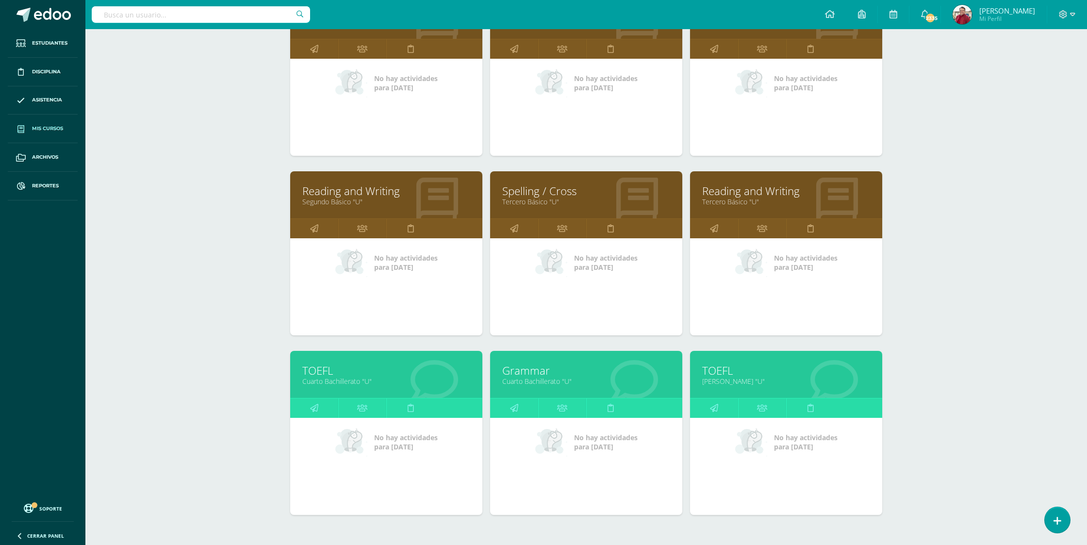
scroll to position [209, 0]
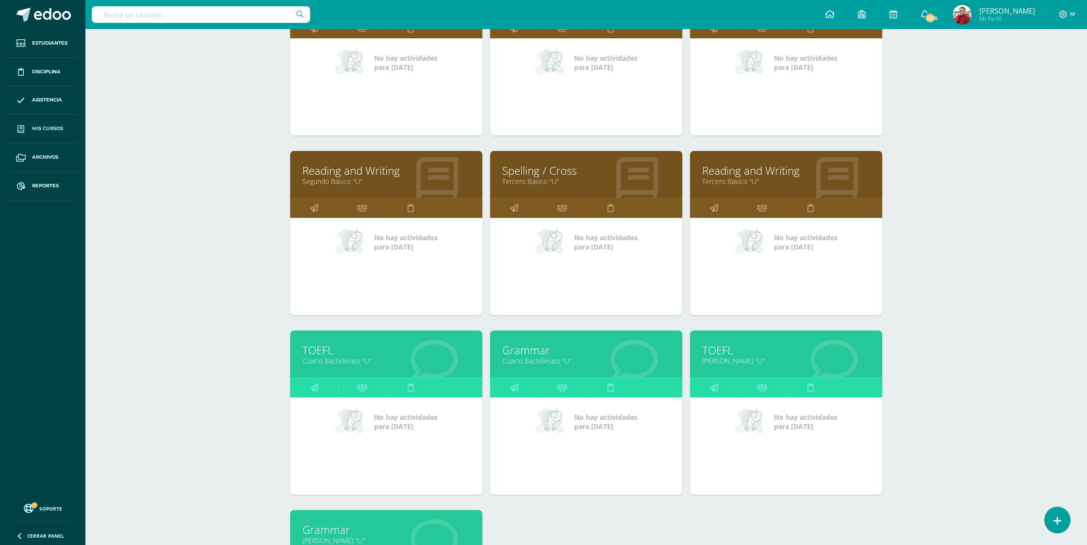
click at [714, 343] on link "TOEFL" at bounding box center [786, 350] width 168 height 15
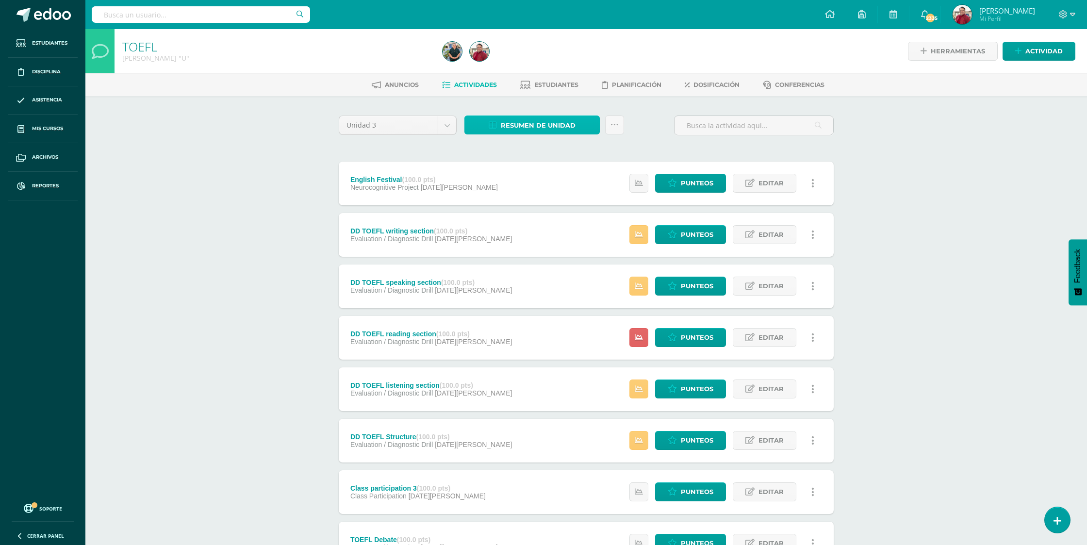
click at [509, 123] on span "Resumen de unidad" at bounding box center [538, 125] width 75 height 18
click at [535, 60] on link "Descargar como HTML" at bounding box center [532, 61] width 103 height 15
click at [1035, 51] on span "Actividad" at bounding box center [1044, 51] width 37 height 18
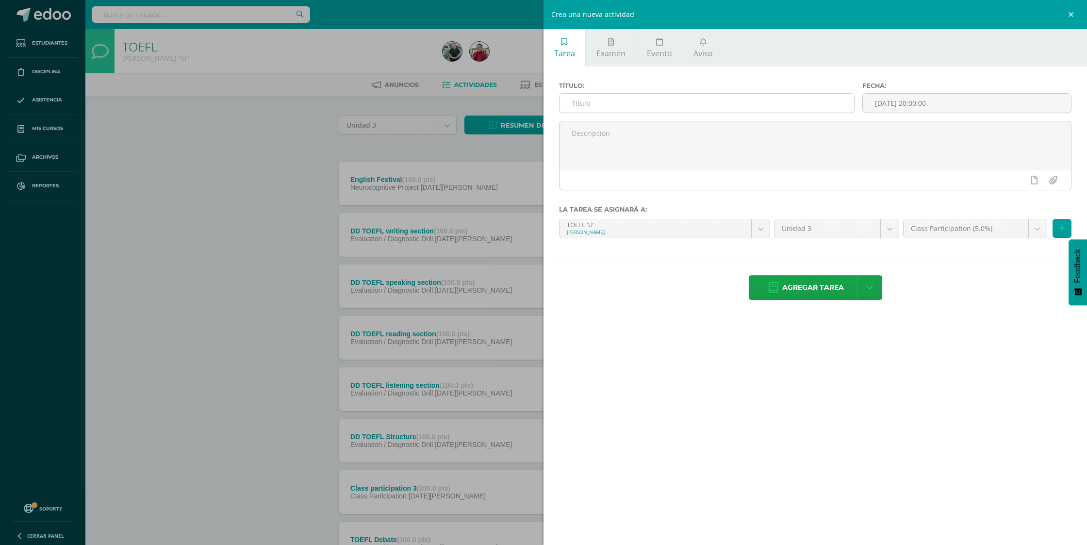
click at [720, 98] on input "text" at bounding box center [707, 103] width 295 height 19
paste input "Reading 13- 21-[DATE] Reading Study Guide"
type input "Reading 13- 21-[DATE] Reading Study Guide"
click at [905, 104] on input "[DATE] 20:00:00" at bounding box center [967, 103] width 208 height 19
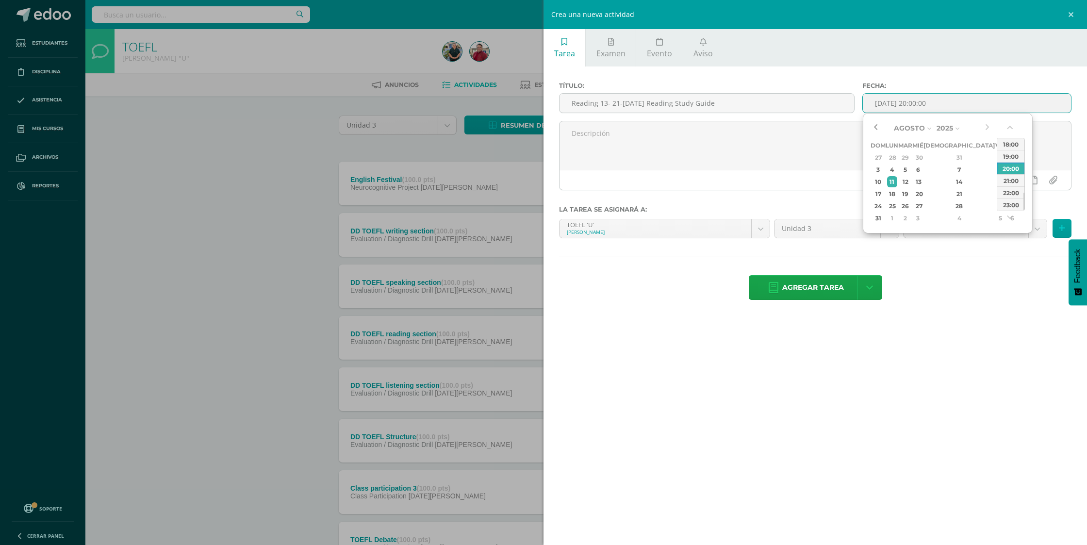
click at [874, 128] on button "button" at bounding box center [876, 128] width 10 height 15
click at [897, 198] on div "21" at bounding box center [892, 203] width 10 height 11
type input "2025-07-21 20:00"
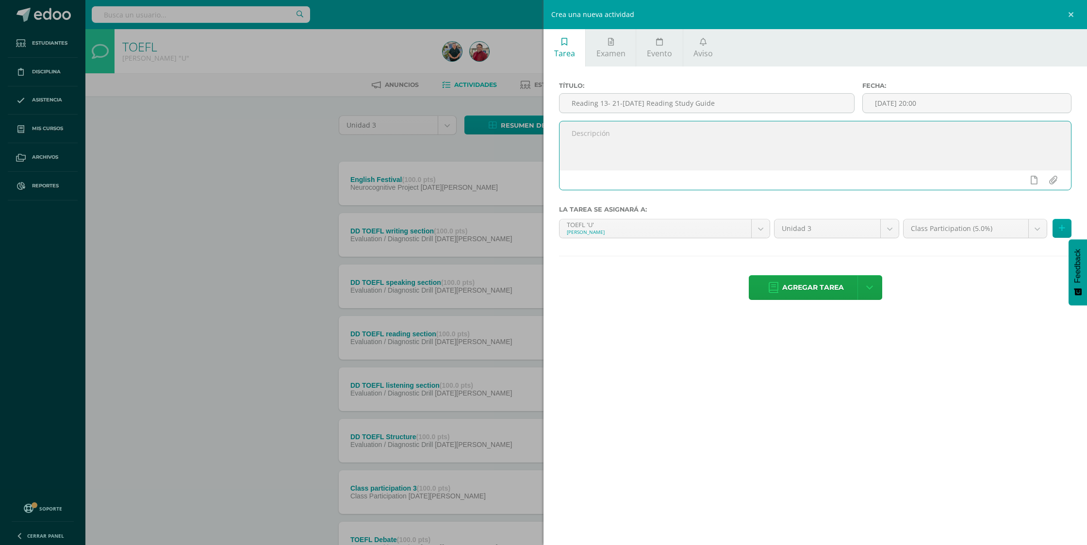
drag, startPoint x: 811, startPoint y: 162, endPoint x: 912, endPoint y: 219, distance: 115.7
click at [811, 162] on textarea at bounding box center [816, 145] width 512 height 49
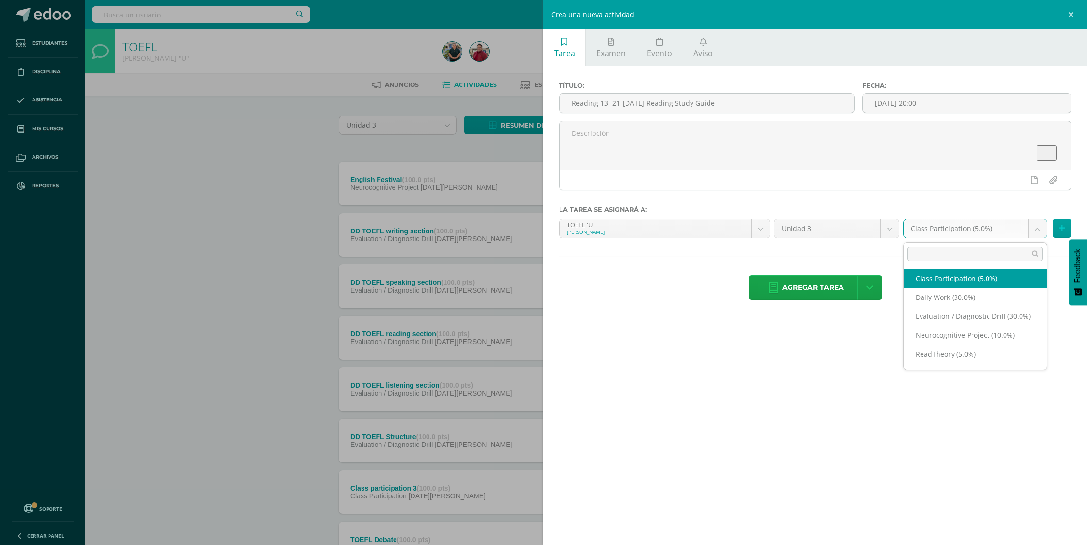
click at [938, 231] on body "Estudiantes Disciplina Asistencia Mis cursos Archivos Reportes Soporte Ayuda Re…" at bounding box center [543, 365] width 1087 height 730
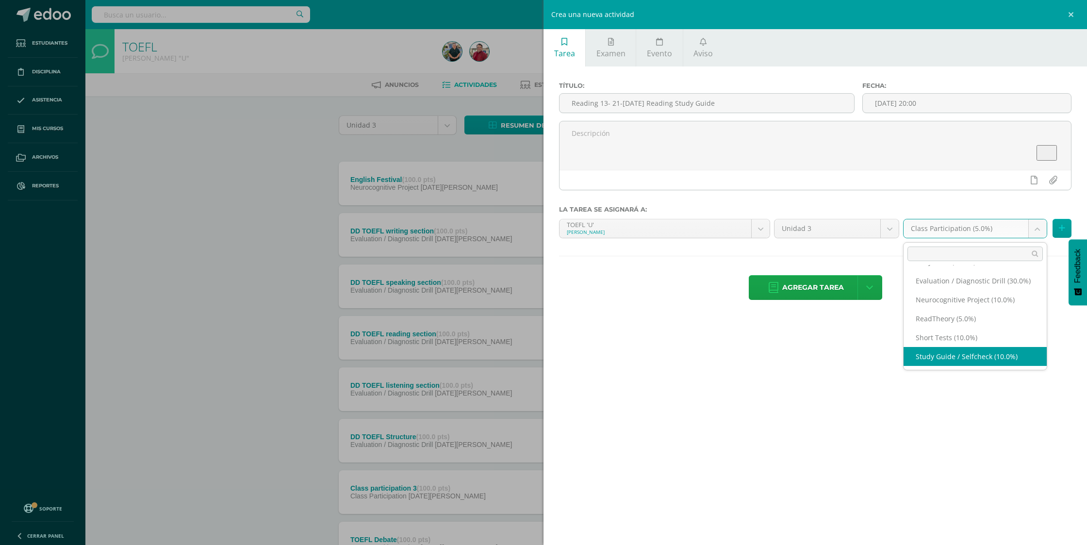
select select "217602"
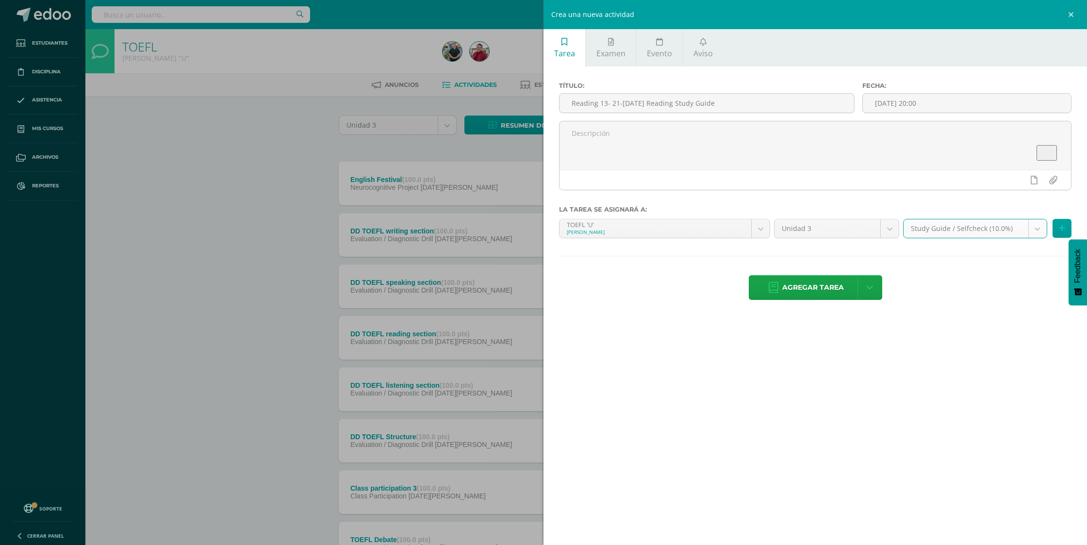
click at [808, 282] on span "Agregar tarea" at bounding box center [813, 288] width 62 height 24
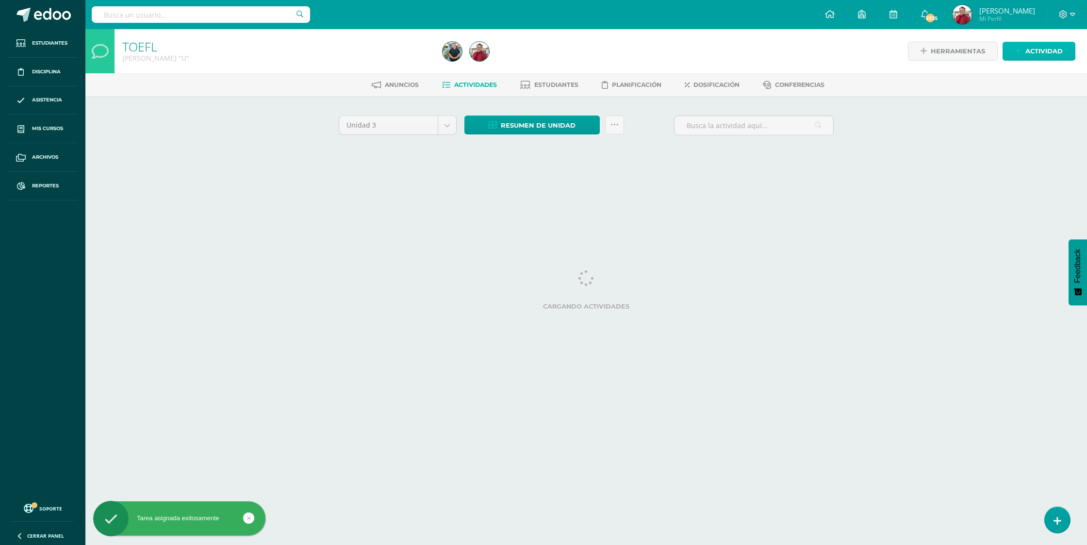
click at [1045, 52] on span "Actividad" at bounding box center [1044, 51] width 37 height 18
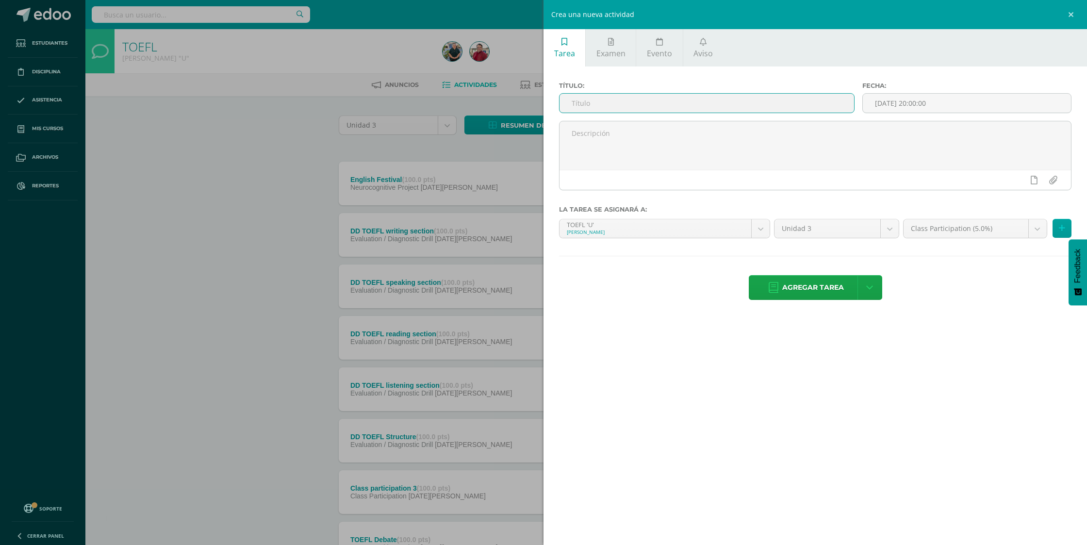
click at [726, 100] on input "text" at bounding box center [707, 103] width 295 height 19
paste input "Writing 16- 30-jul Writing Study Guide Unit 3"
type input "Writing 16- 30-[DATE] Writing Study Guide Unit 3"
click at [891, 105] on input "[DATE] 20:00:00" at bounding box center [967, 103] width 208 height 19
click at [876, 126] on button "button" at bounding box center [876, 128] width 10 height 15
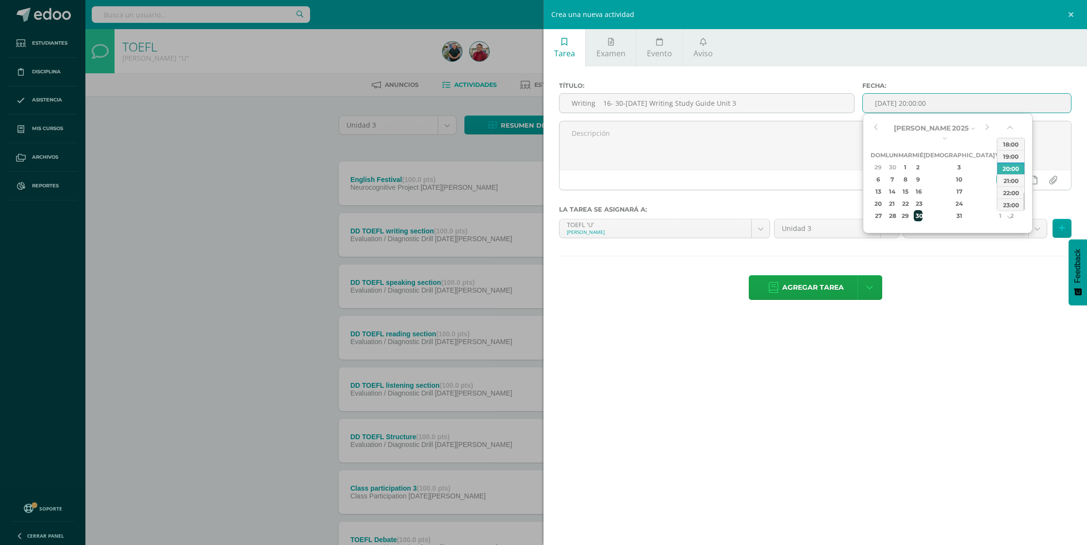
click at [923, 210] on div "30" at bounding box center [918, 215] width 9 height 11
type input "[DATE] 20:00"
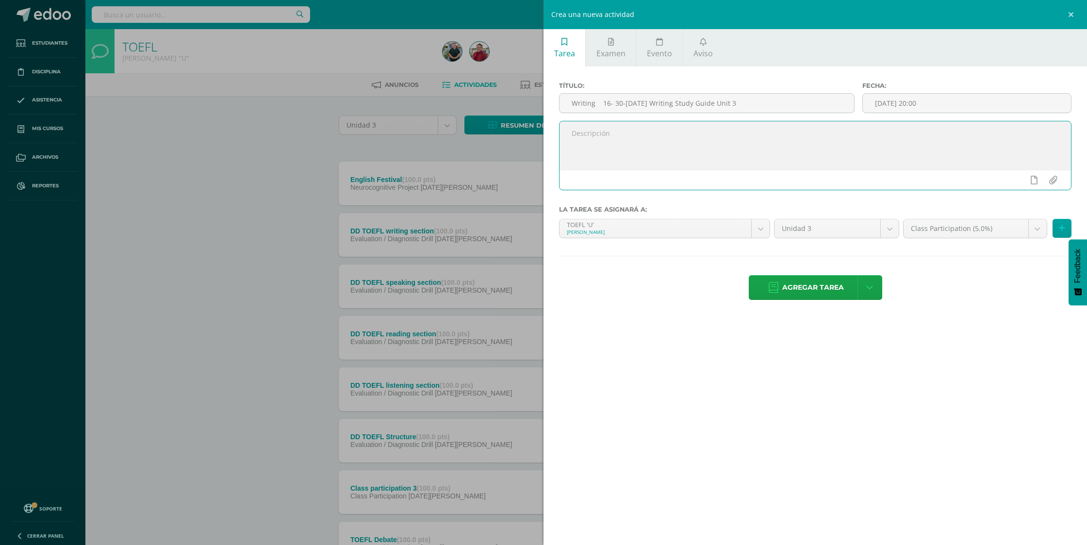
click at [817, 152] on textarea at bounding box center [816, 145] width 512 height 49
click at [944, 229] on body "Tarea asignada exitosamente Estudiantes Disciplina Asistencia Mis cursos Archiv…" at bounding box center [543, 365] width 1087 height 730
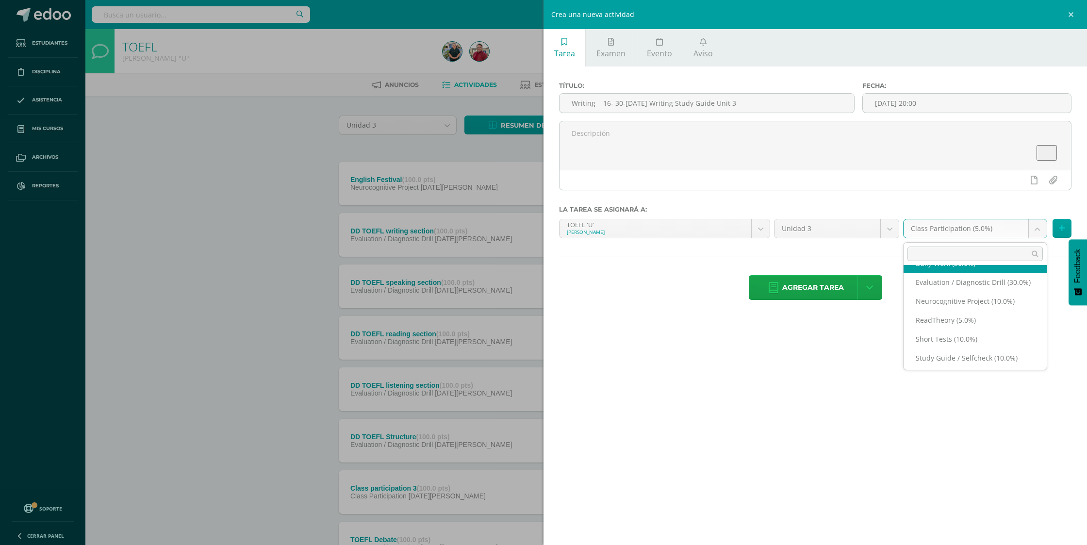
scroll to position [35, 0]
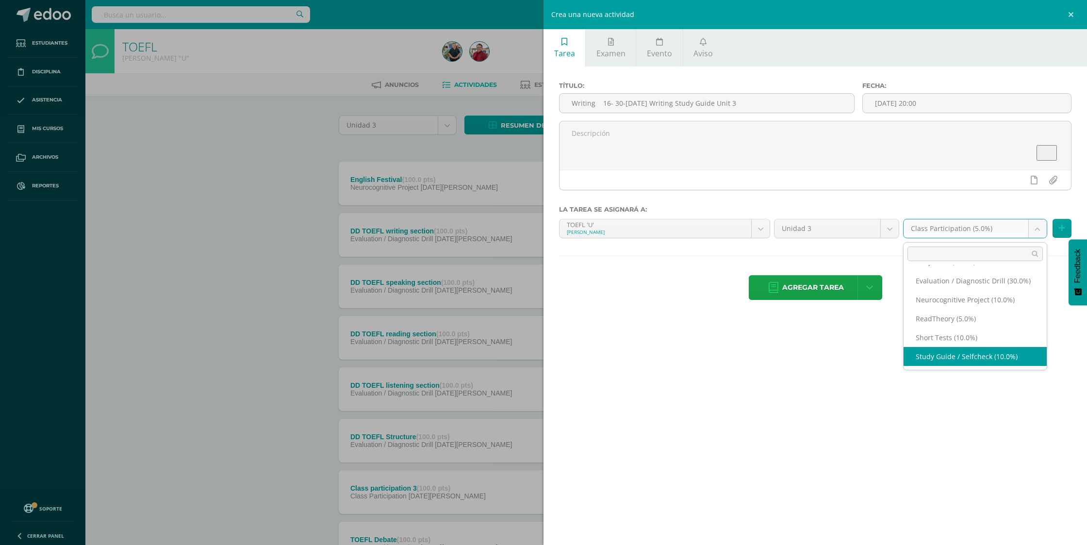
select select "217602"
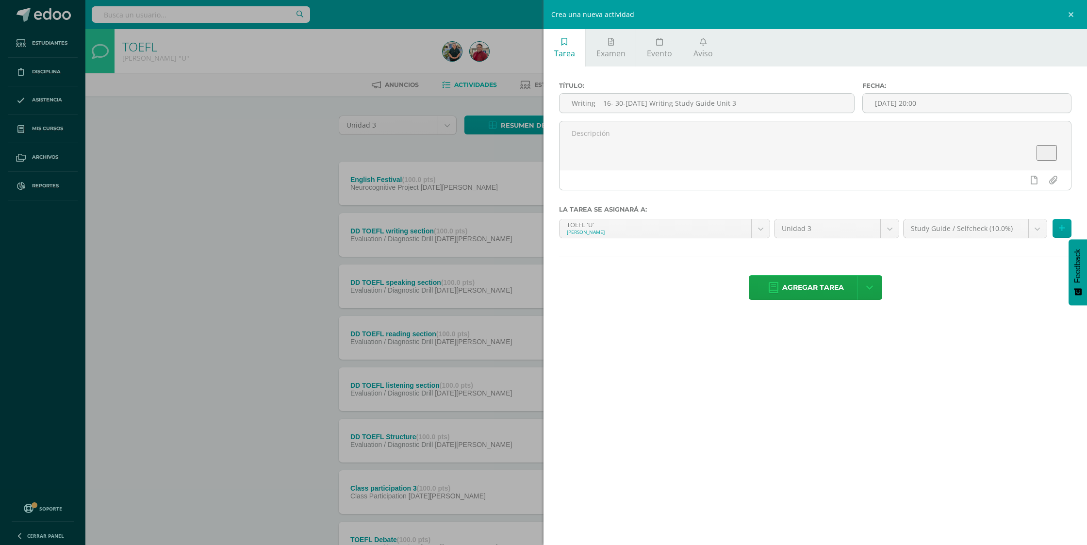
click at [820, 283] on span "Agregar tarea" at bounding box center [813, 288] width 62 height 24
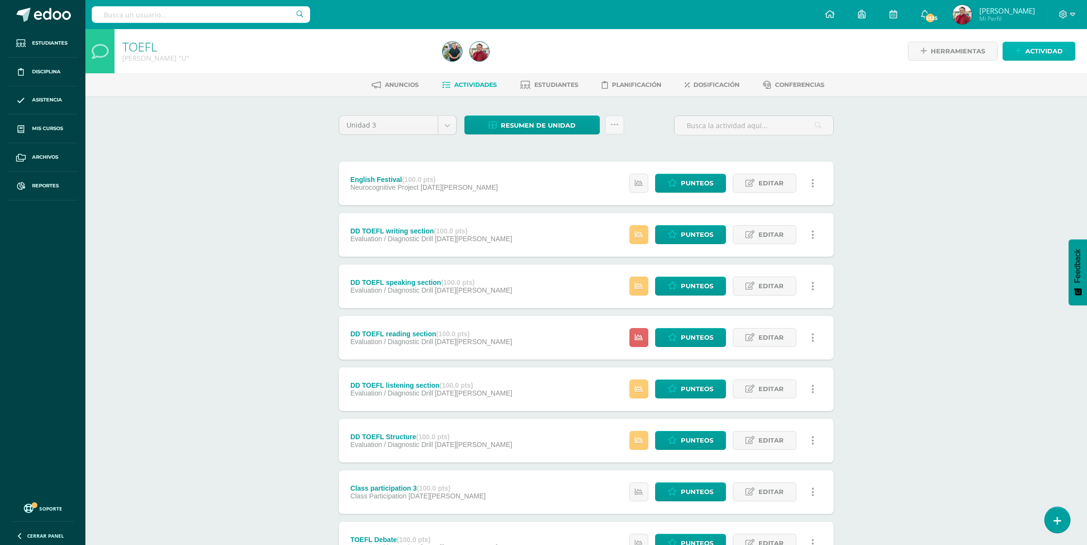
click at [1036, 48] on span "Actividad" at bounding box center [1044, 51] width 37 height 18
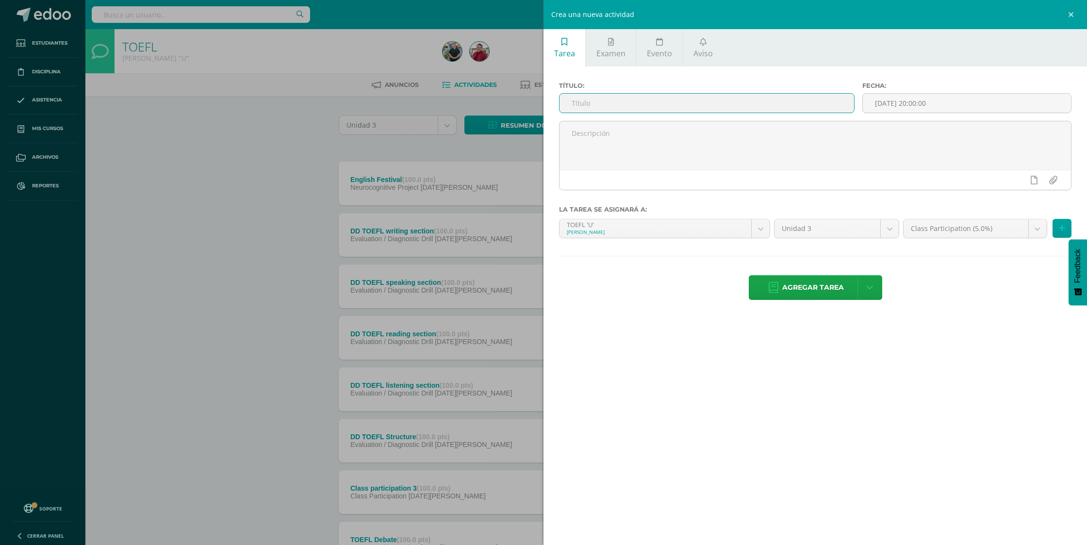
click at [719, 101] on input "text" at bounding box center [707, 103] width 295 height 19
paste input "Listening 17- 30-[DATE] Listening Study Guide Unit 3"
type input "Listening 17- 30-[DATE] Listening Study Guide Unit 3"
click at [925, 103] on input "[DATE] 20:00:00" at bounding box center [967, 103] width 208 height 19
click at [880, 129] on button "button" at bounding box center [876, 128] width 10 height 15
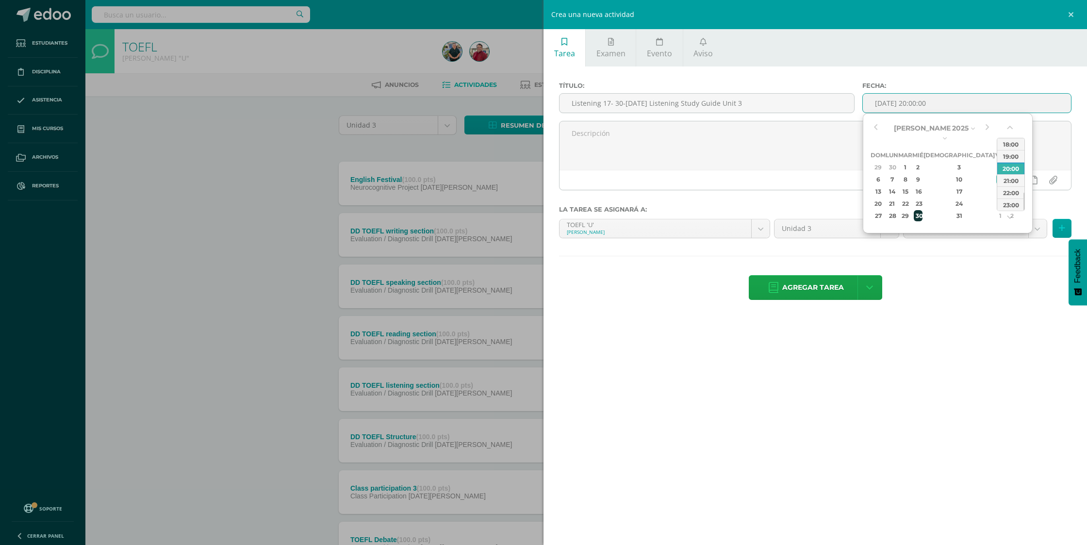
click at [923, 210] on div "30" at bounding box center [918, 215] width 9 height 11
type input "2025-07-30 20:00"
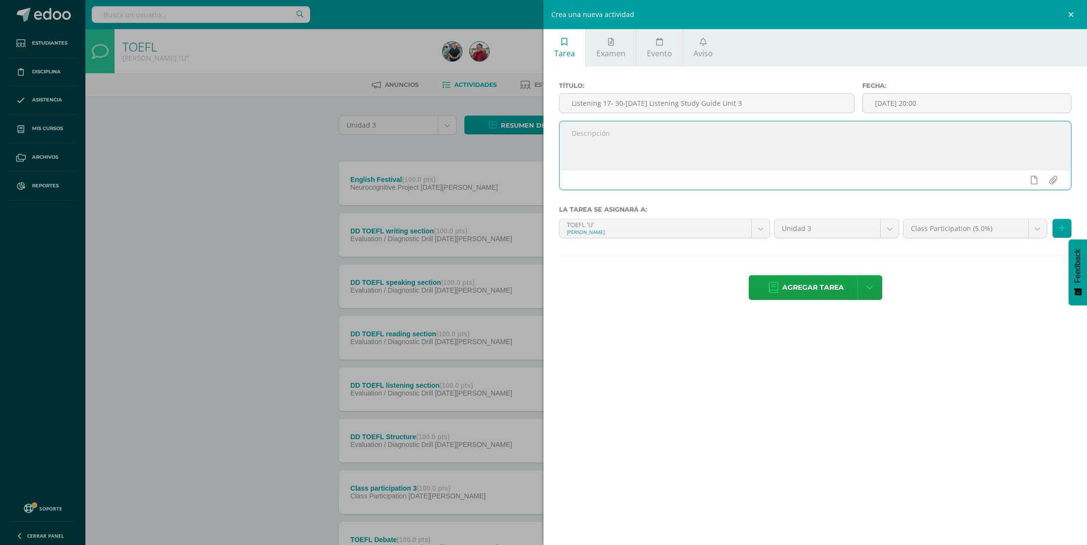
click at [845, 160] on textarea at bounding box center [816, 145] width 512 height 49
click at [951, 232] on body "Tarea asignada exitosamente Estudiantes Disciplina Asistencia Mis cursos Archiv…" at bounding box center [543, 365] width 1087 height 730
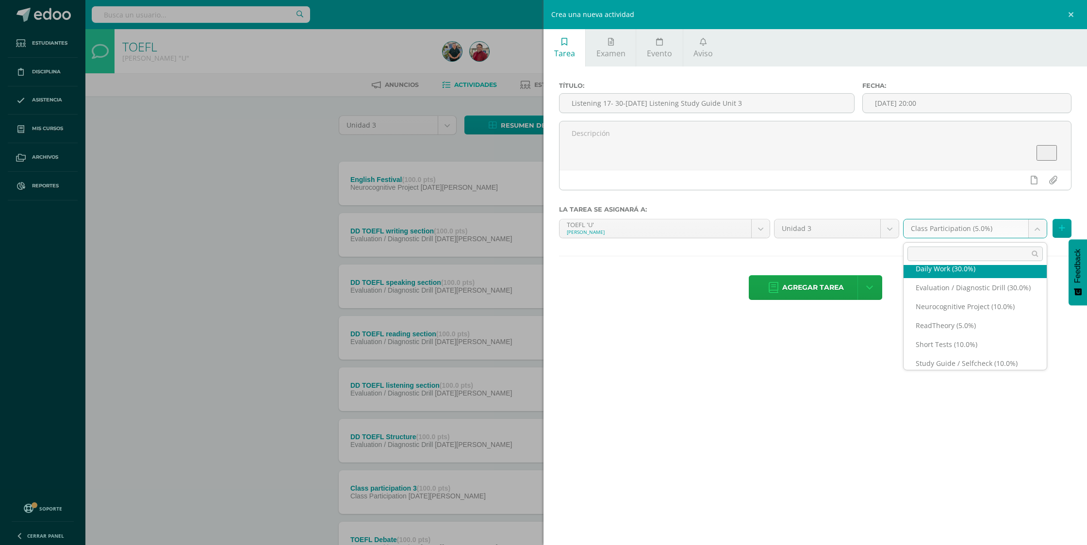
scroll to position [35, 0]
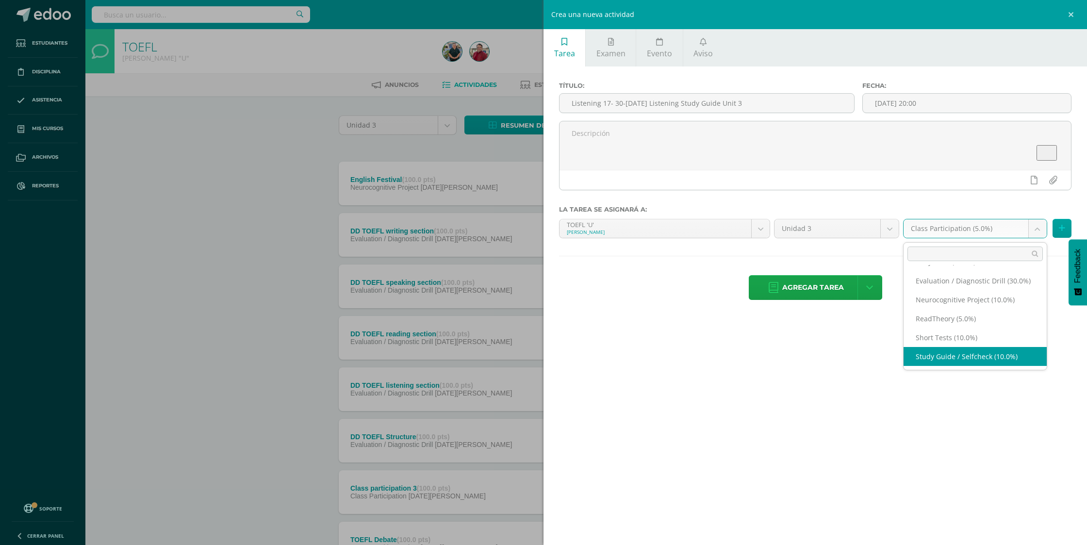
select select "217602"
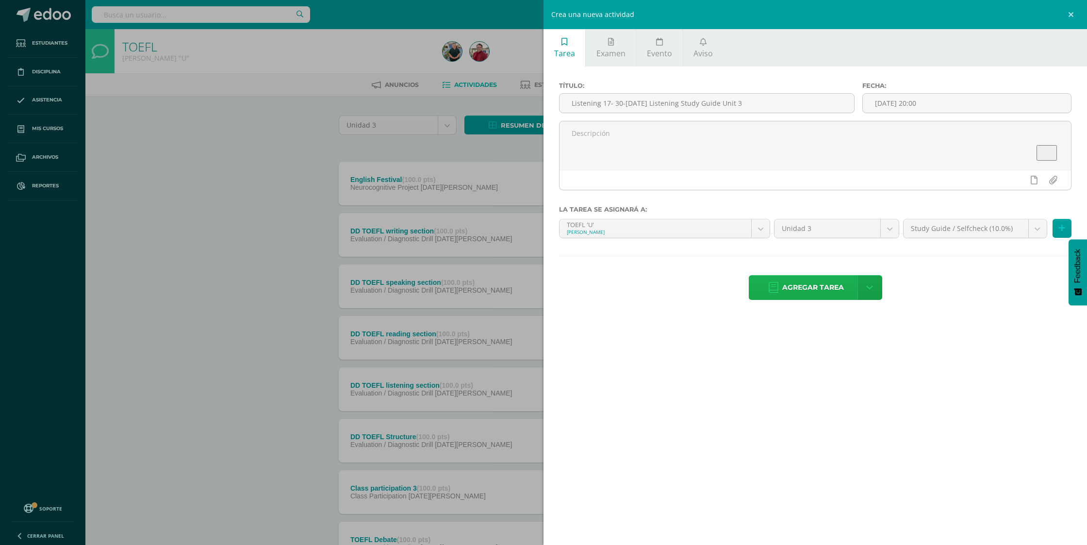
click at [805, 283] on span "Agregar tarea" at bounding box center [813, 288] width 62 height 24
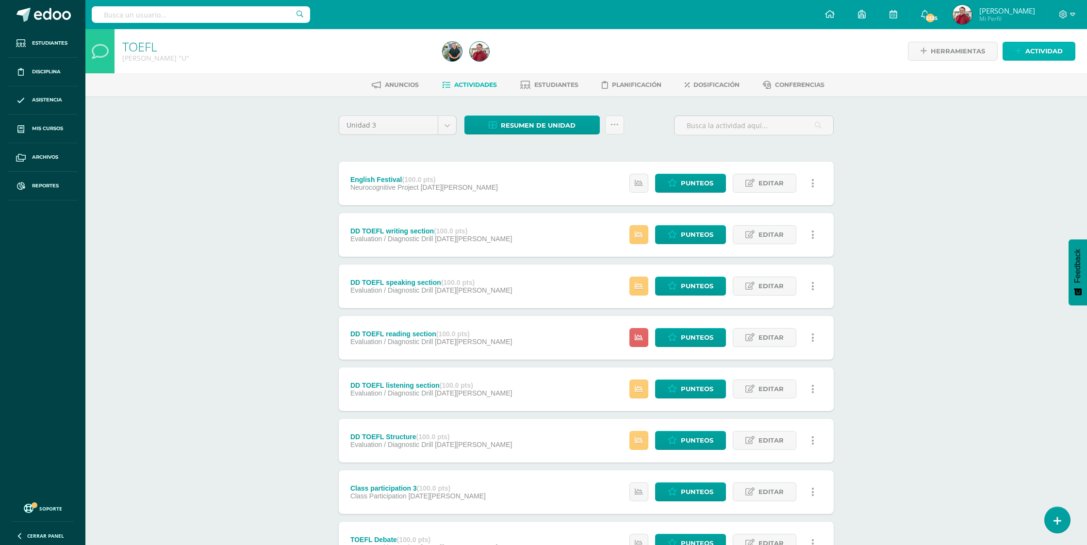
drag, startPoint x: 1034, startPoint y: 53, endPoint x: 1023, endPoint y: 53, distance: 11.2
click at [1034, 53] on span "Actividad" at bounding box center [1044, 51] width 37 height 18
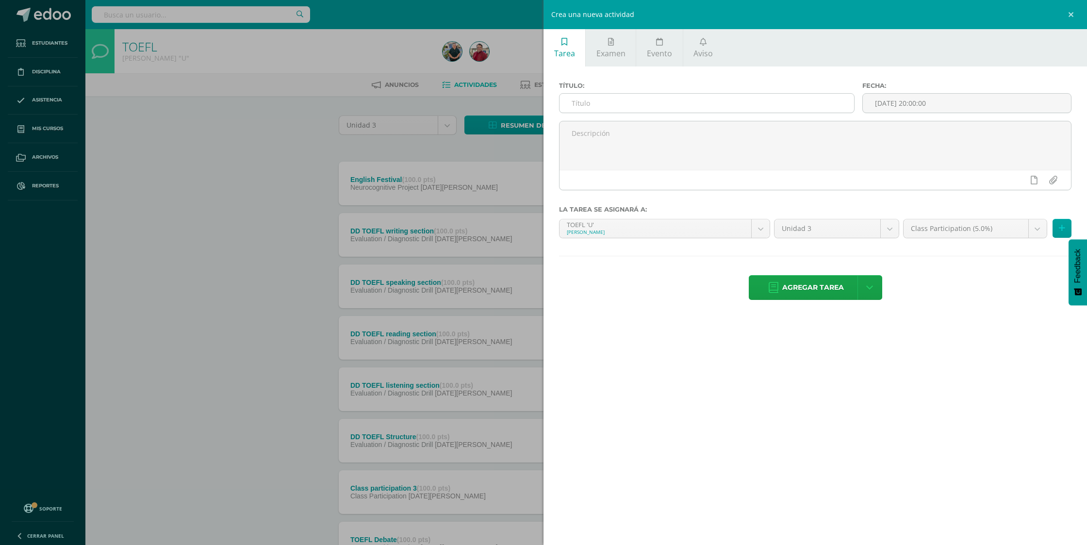
click at [598, 112] on input "text" at bounding box center [707, 103] width 295 height 19
paste input "Structure 18- 05-ago Structure Study Guide"
type input "Structure 18- 05-ago Structure Study Guide"
drag, startPoint x: 902, startPoint y: 107, endPoint x: 897, endPoint y: 107, distance: 5.3
click at [902, 107] on input "[DATE] 20:00:00" at bounding box center [967, 103] width 208 height 19
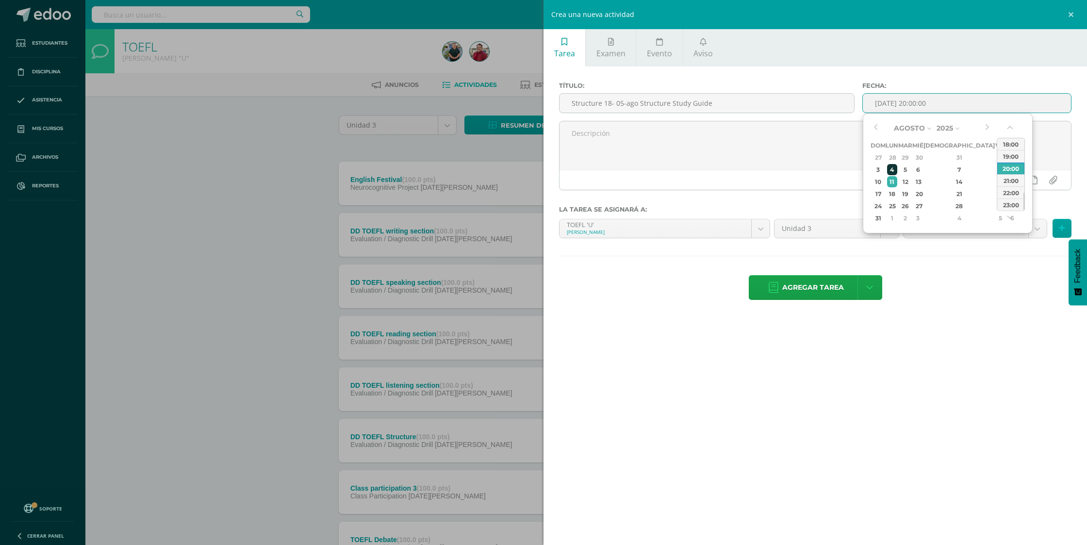
click at [897, 169] on div "4" at bounding box center [892, 169] width 10 height 11
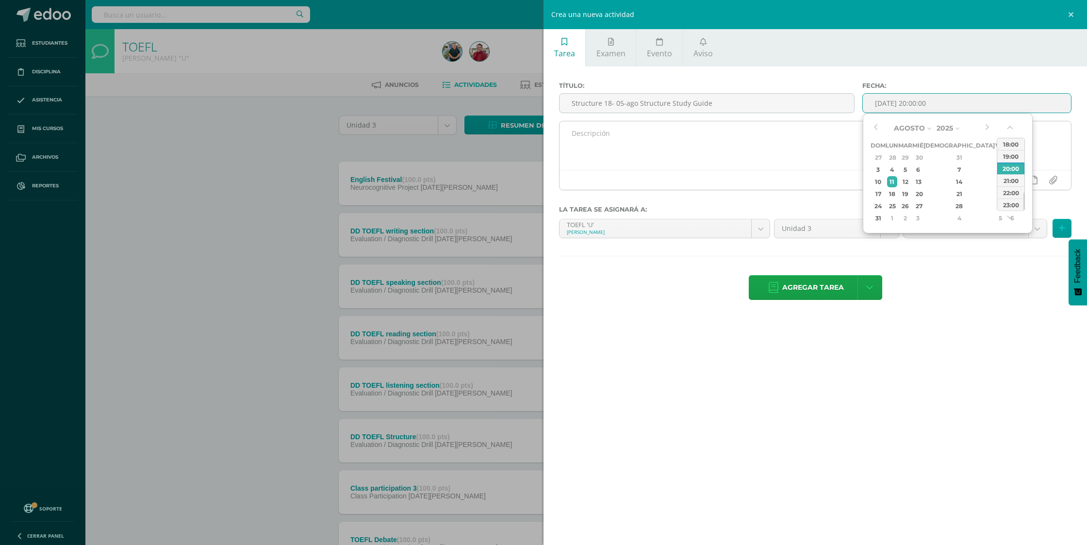
type input "2025-08-04 20:00"
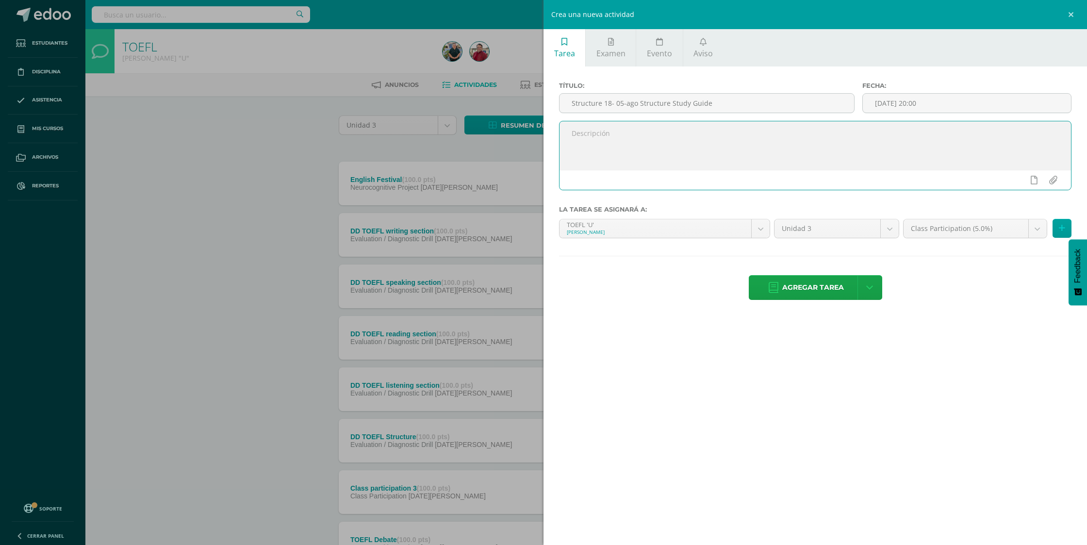
click at [711, 157] on textarea at bounding box center [816, 145] width 512 height 49
click at [940, 228] on body "Tarea asignada exitosamente Estudiantes Disciplina Asistencia Mis cursos Archiv…" at bounding box center [543, 365] width 1087 height 730
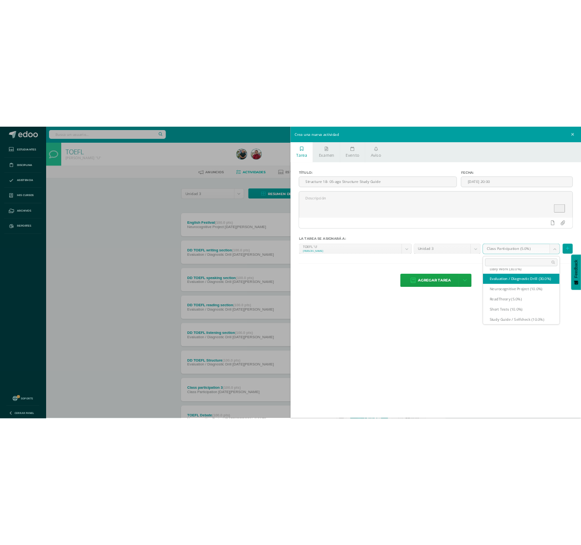
scroll to position [35, 0]
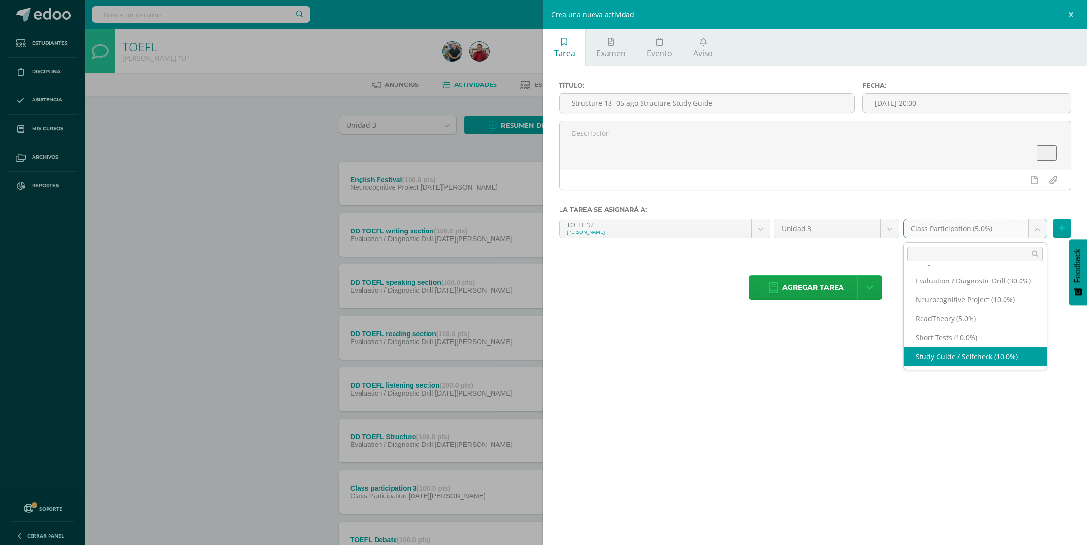
select select "217602"
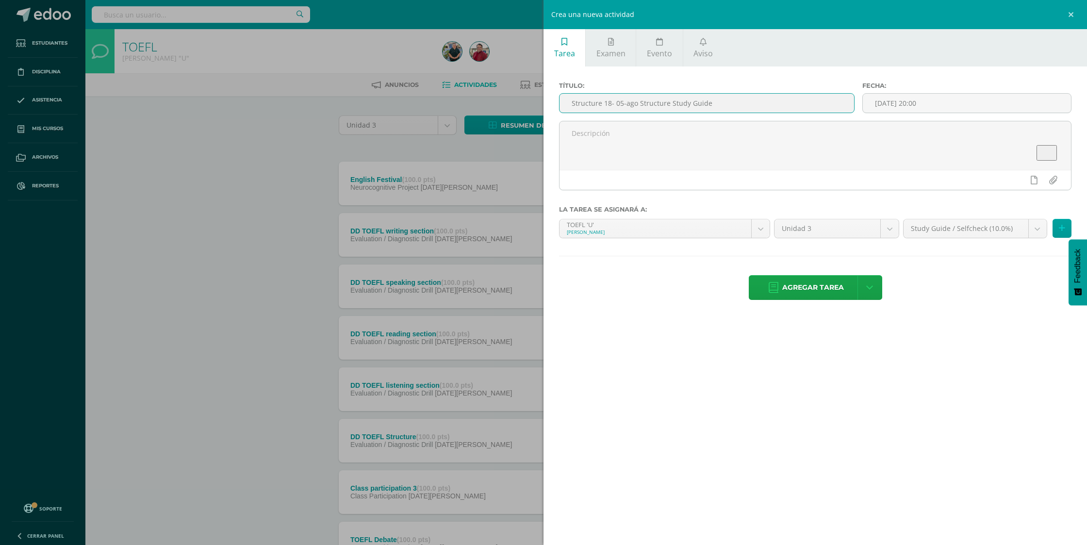
click at [620, 103] on input "Structure 18- 05-ago Structure Study Guide" at bounding box center [707, 103] width 295 height 19
type input "Structure 18- 04-ago Structure Study Guide"
click at [833, 279] on span "Agregar tarea" at bounding box center [813, 288] width 62 height 24
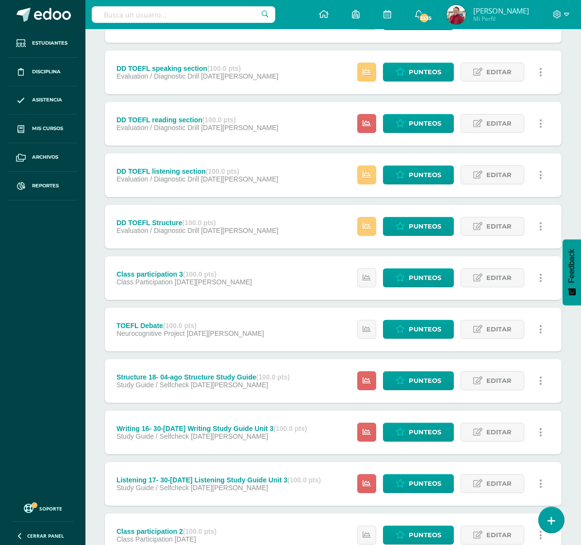
scroll to position [404, 0]
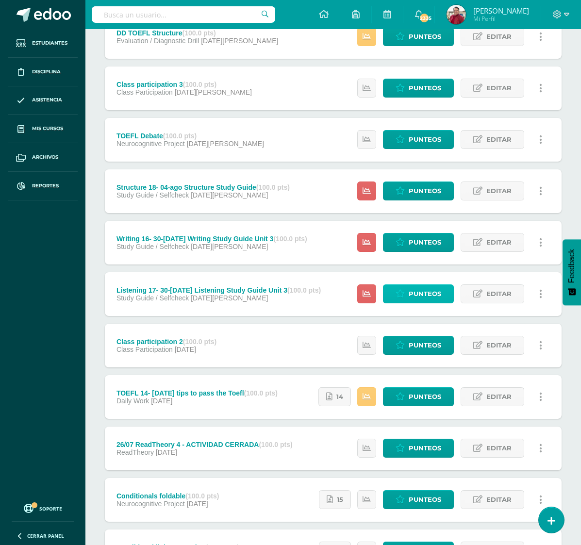
click at [424, 285] on span "Punteos" at bounding box center [425, 294] width 33 height 18
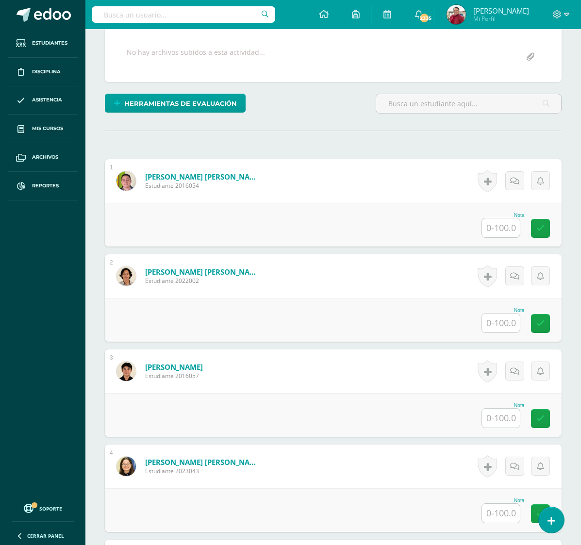
scroll to position [179, 0]
click at [497, 218] on input "text" at bounding box center [501, 227] width 38 height 19
type input "76"
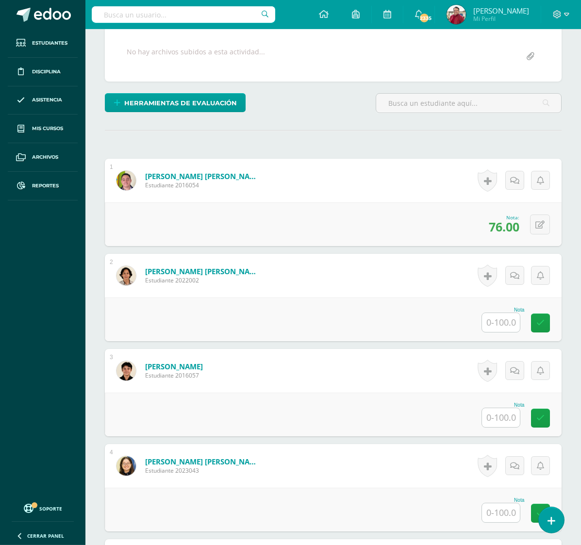
scroll to position [179, 0]
type input "0"
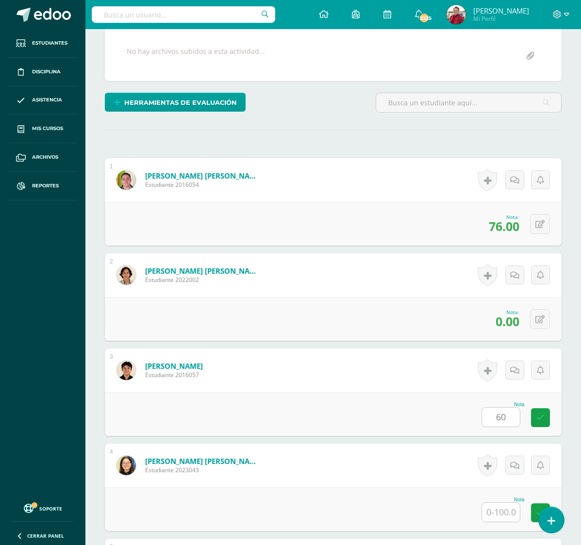
type input "60"
type input "76"
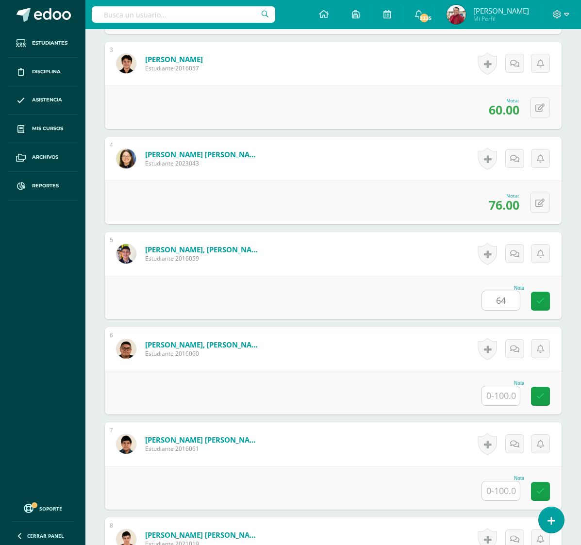
type input "64"
type input "0"
type input "76"
type input "60"
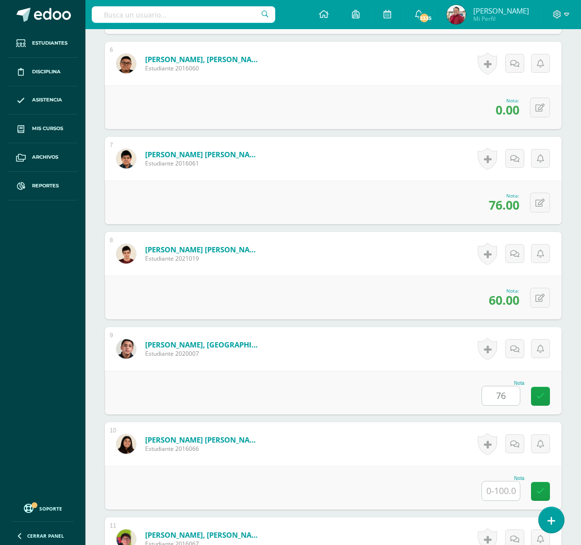
type input "76"
type input "64"
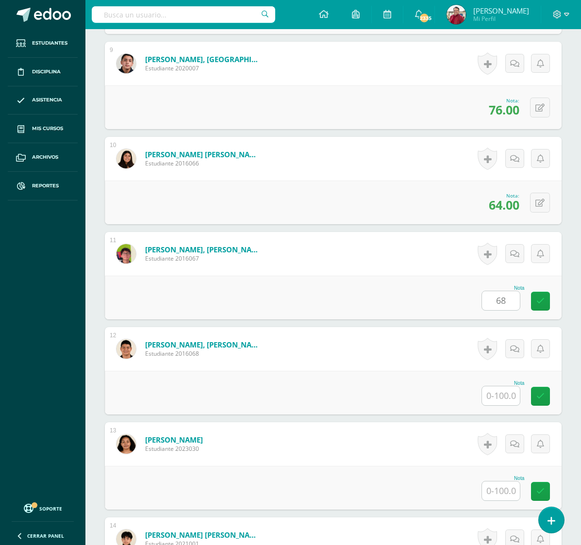
type input "68"
type input "16"
type input "72"
type input "76"
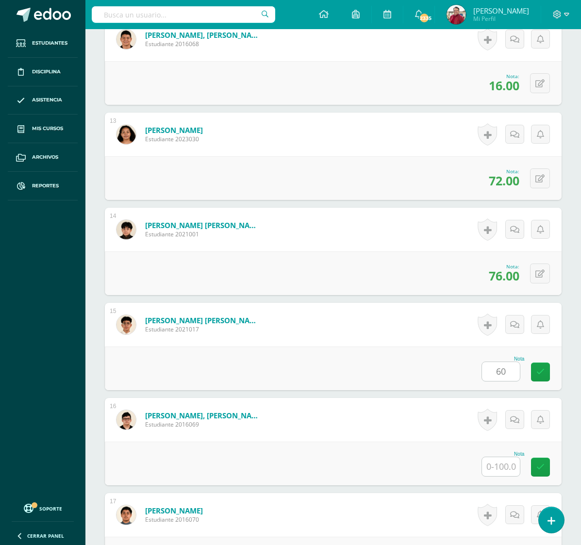
scroll to position [1440, 0]
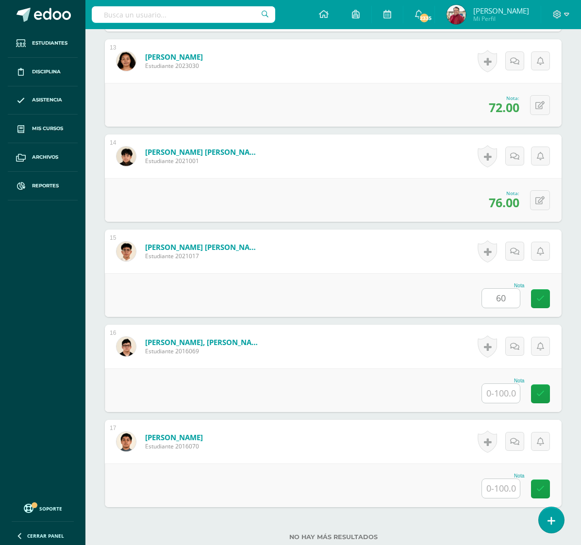
type input "60"
click at [496, 479] on input "text" at bounding box center [501, 488] width 38 height 19
type input "60"
click at [502, 384] on input "text" at bounding box center [501, 393] width 38 height 19
type input "76"
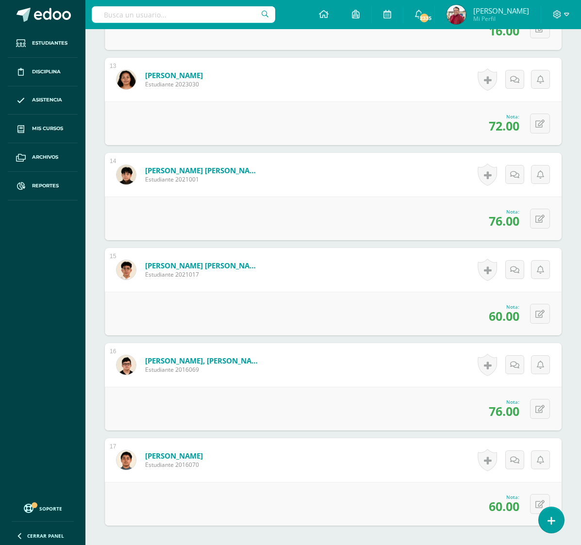
scroll to position [1420, 0]
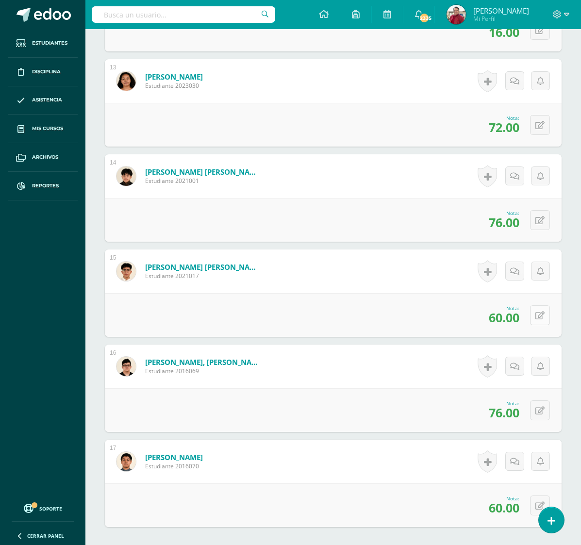
click at [545, 305] on button at bounding box center [540, 315] width 20 height 20
type input "72"
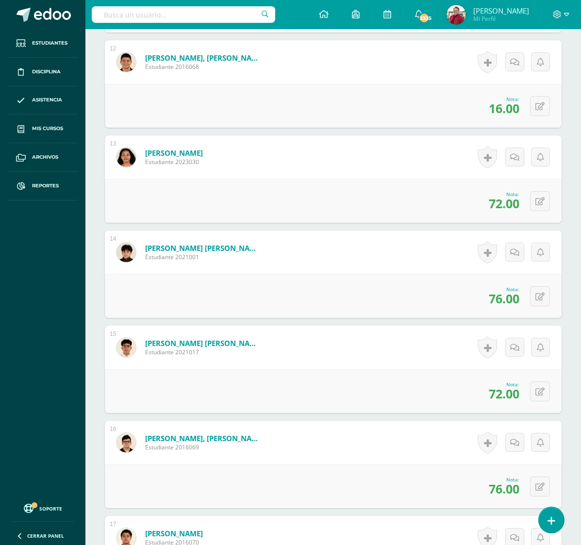
scroll to position [1339, 0]
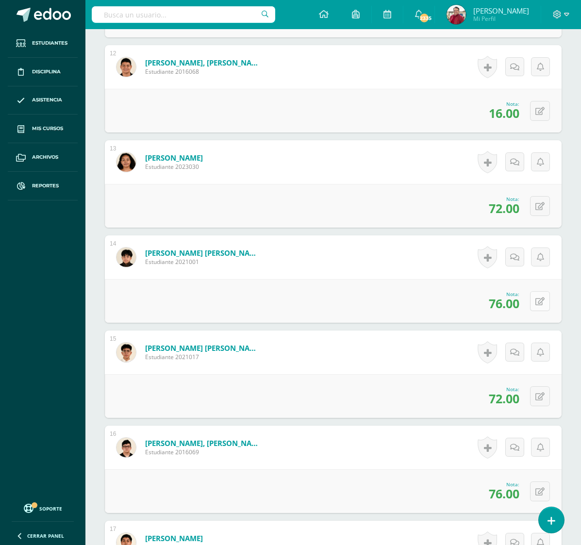
click at [539, 298] on icon at bounding box center [539, 302] width 9 height 8
type input "16"
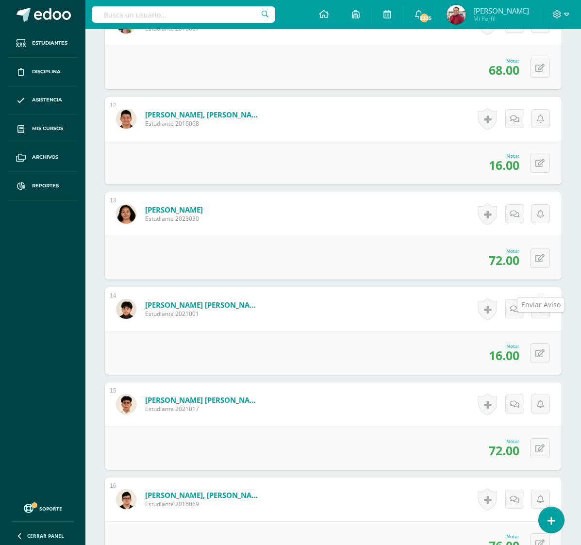
scroll to position [1279, 0]
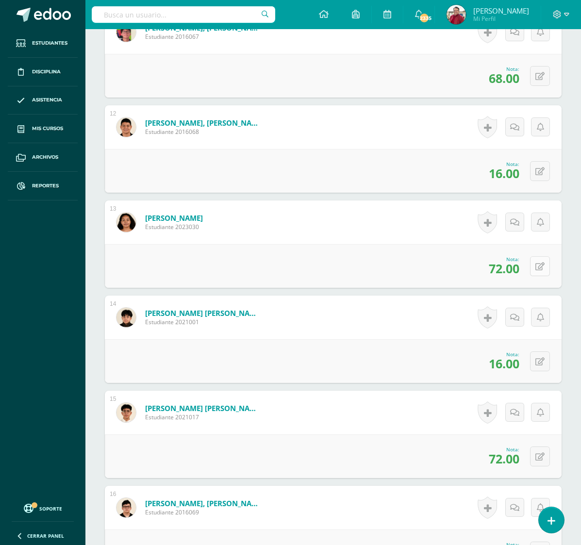
click at [538, 263] on icon at bounding box center [539, 267] width 9 height 8
type input "68"
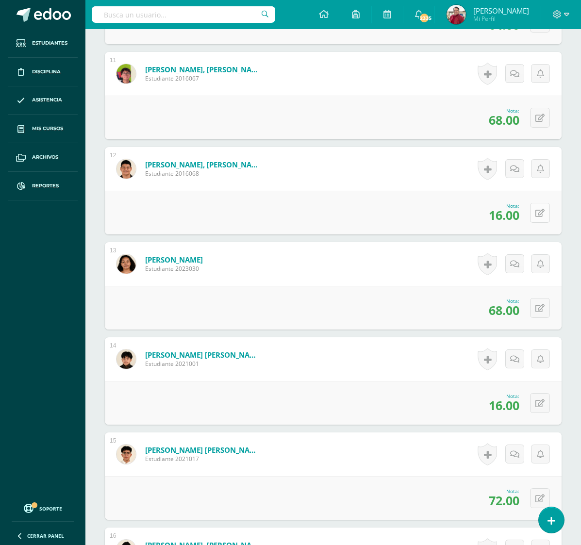
click at [542, 209] on icon at bounding box center [539, 213] width 9 height 8
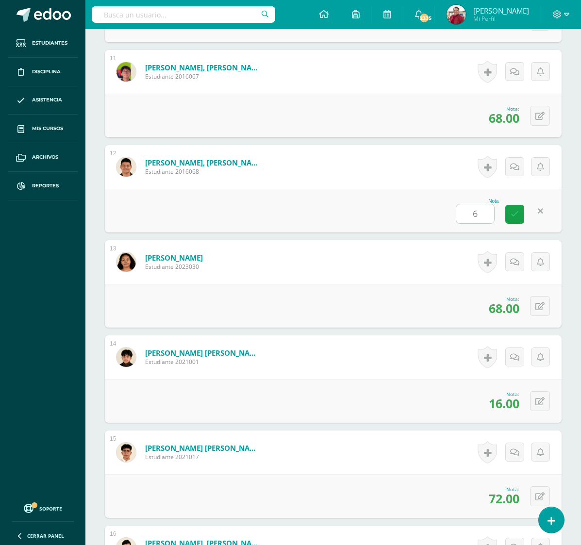
type input "68"
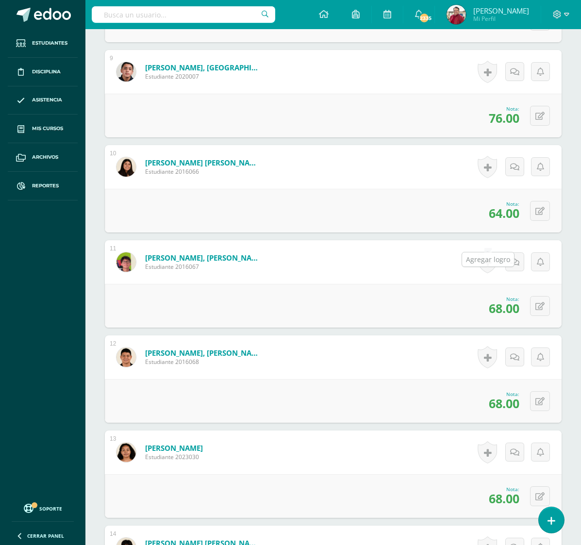
scroll to position [1036, 0]
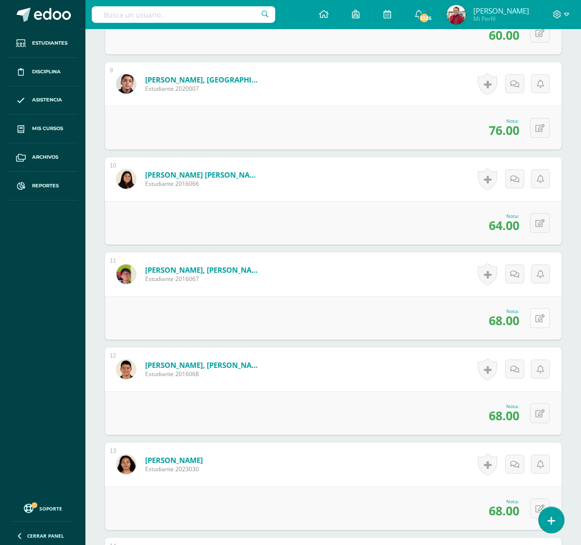
click at [538, 315] on icon at bounding box center [539, 319] width 9 height 8
type input "64"
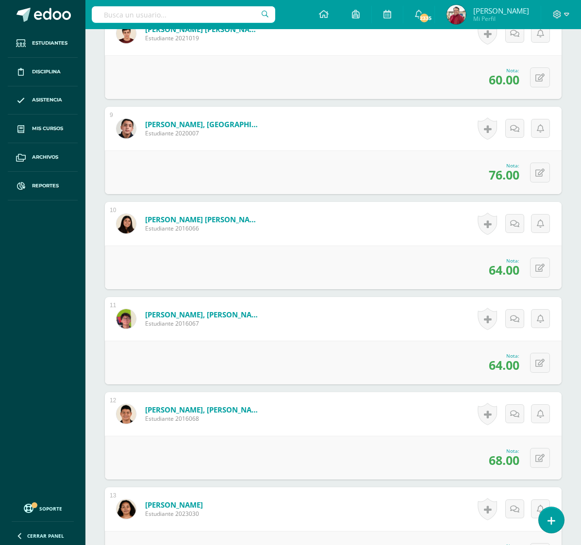
scroll to position [989, 0]
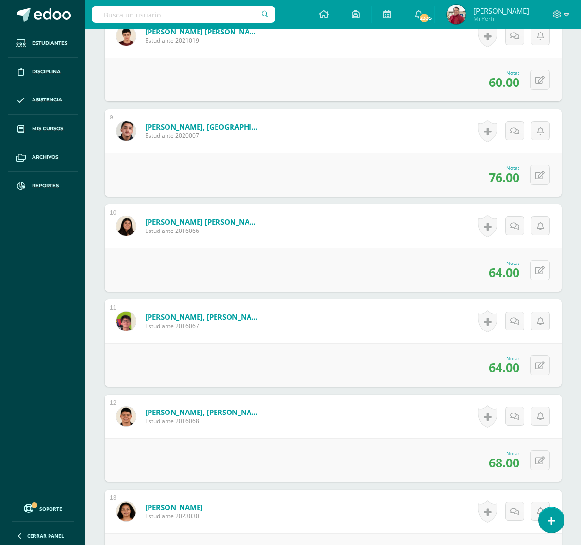
click at [537, 266] on icon at bounding box center [539, 270] width 9 height 8
type input "76"
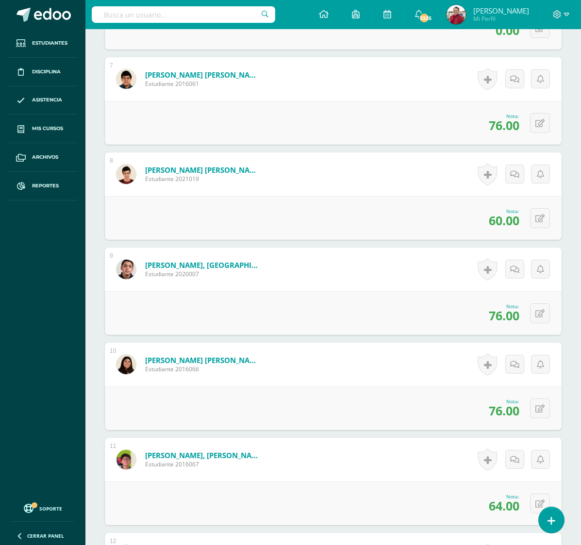
scroll to position [849, 0]
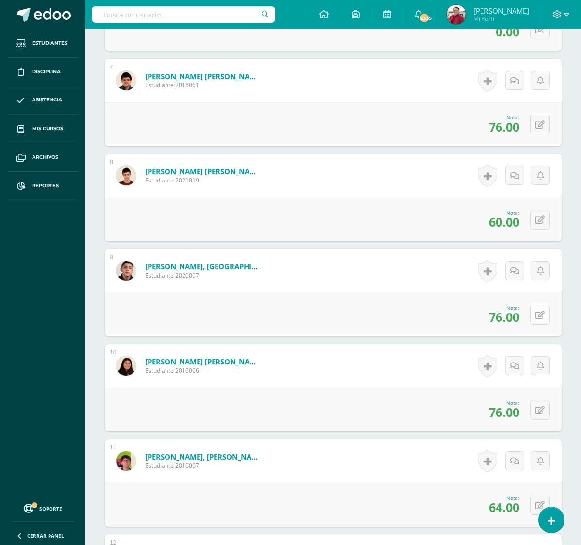
click at [538, 311] on icon at bounding box center [539, 315] width 9 height 8
type input "60"
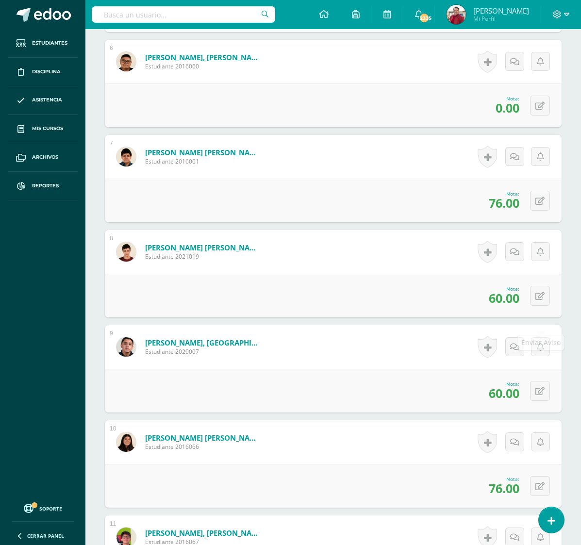
scroll to position [763, 0]
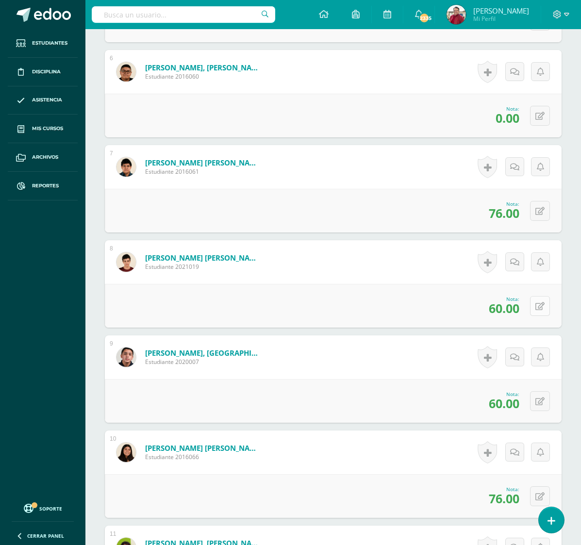
click at [535, 296] on button at bounding box center [540, 306] width 20 height 20
type input "76"
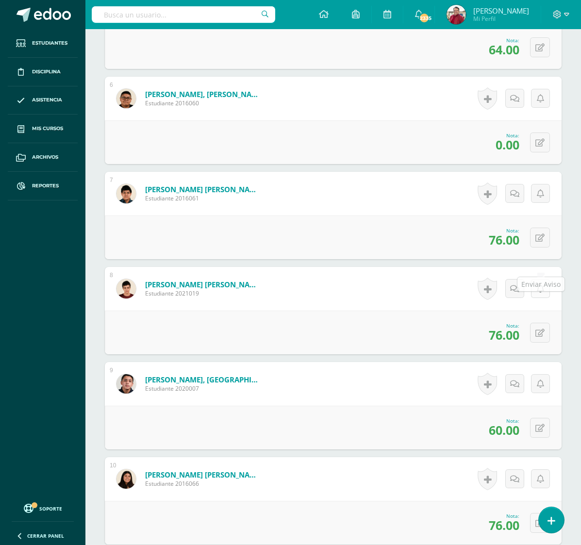
scroll to position [708, 0]
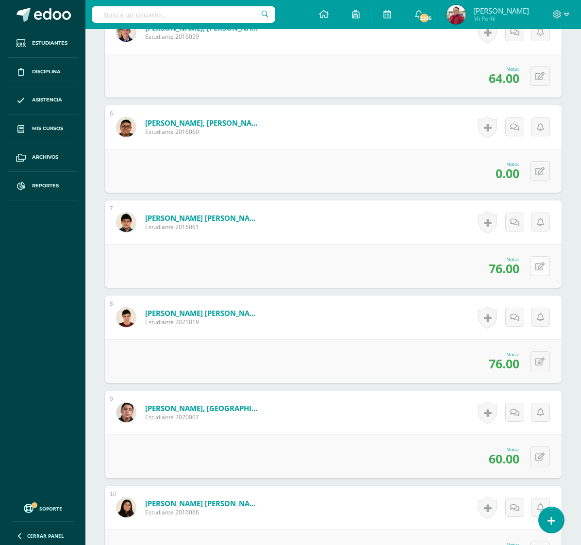
click at [536, 263] on icon at bounding box center [539, 267] width 9 height 8
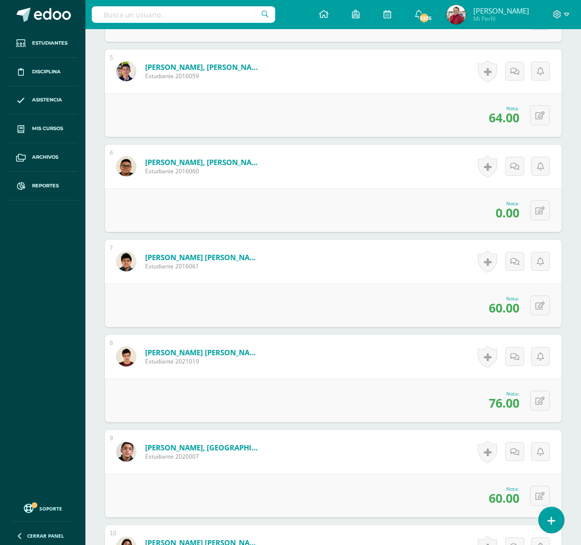
scroll to position [665, 0]
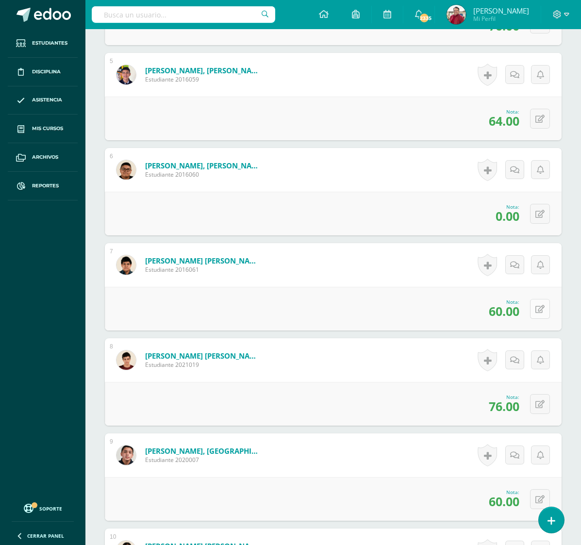
click at [538, 305] on icon at bounding box center [539, 309] width 9 height 8
type input "68"
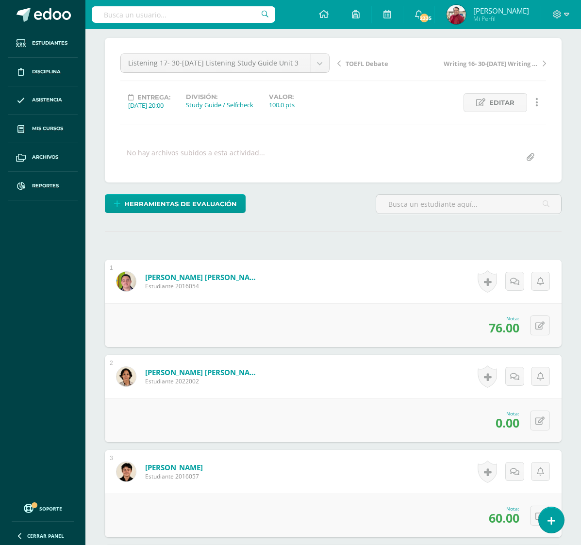
scroll to position [0, 0]
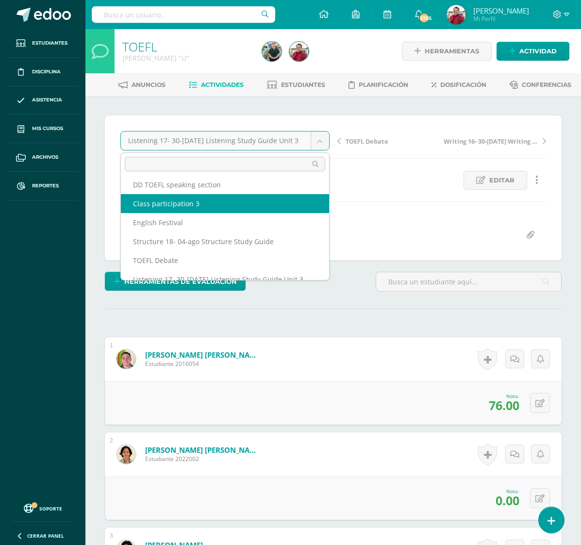
scroll to position [73, 0]
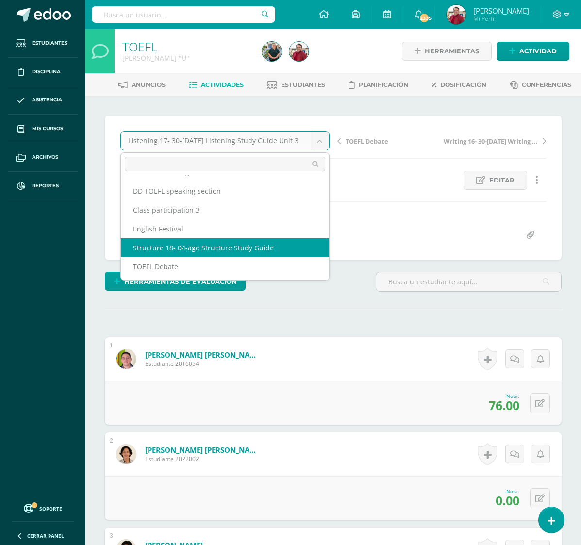
select select "/dashboard/teacher/grade-activity/217608/"
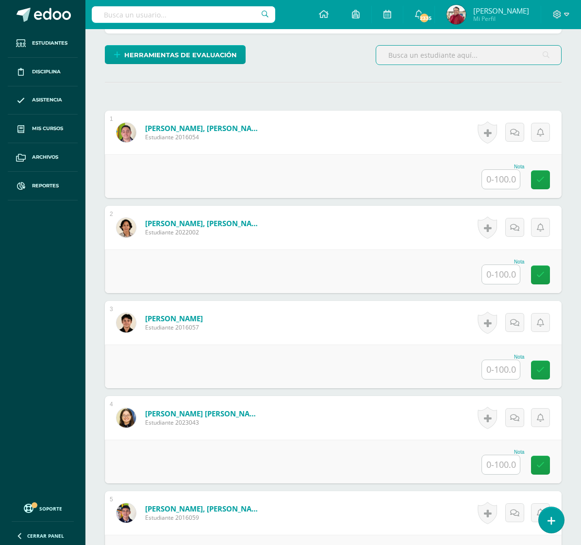
scroll to position [254, 0]
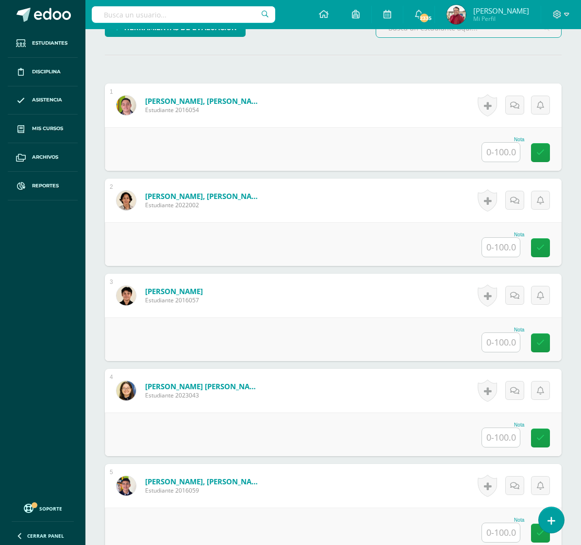
click at [504, 143] on input "text" at bounding box center [501, 152] width 38 height 19
type input "100"
type input "90"
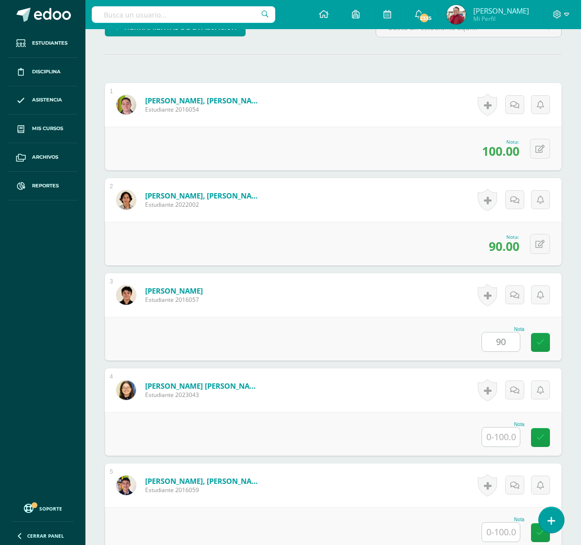
type input "90"
type input "85"
type input "70"
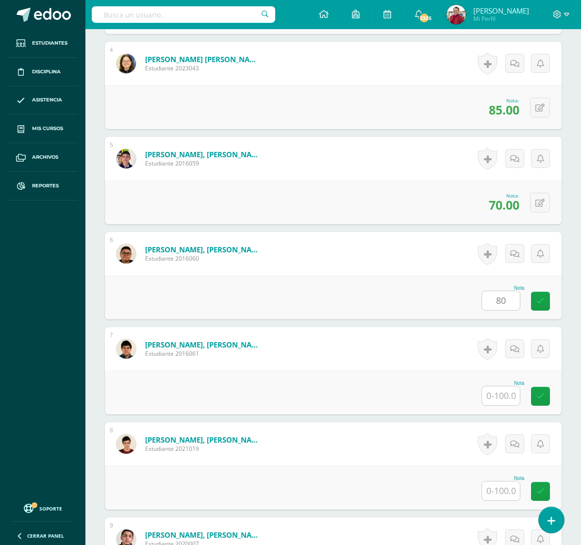
type input "80"
type input "90"
type input "80"
type input "75"
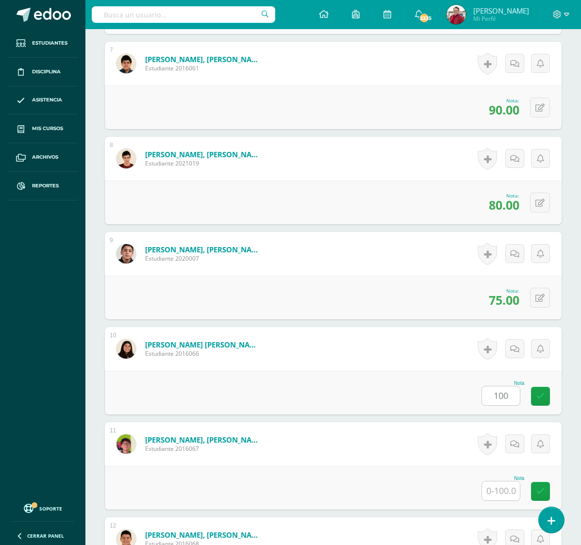
type input "100"
type input "90"
type input "80"
type input "100"
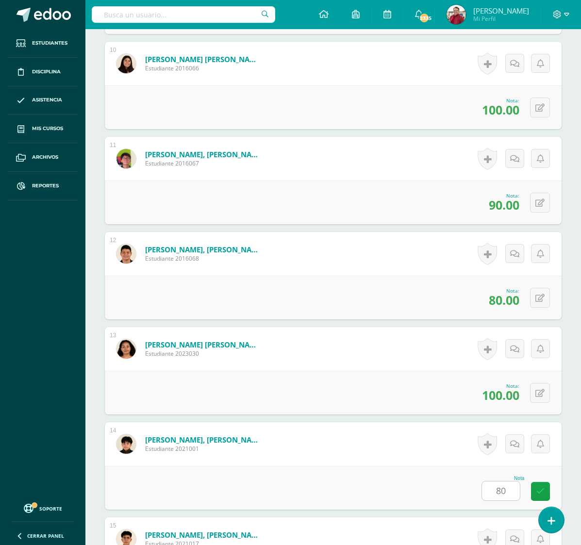
type input "80"
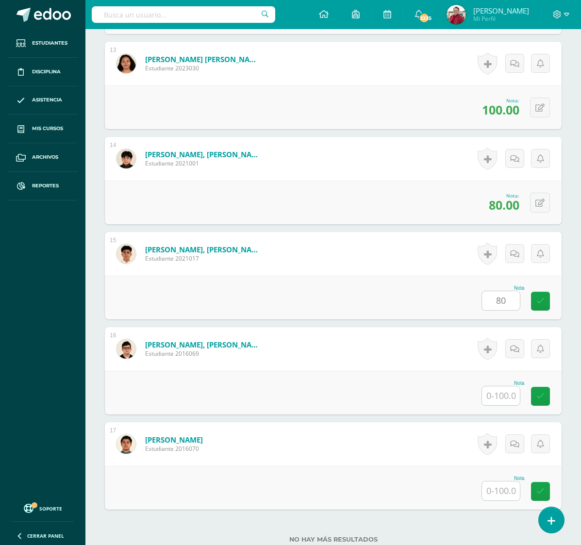
type input "80"
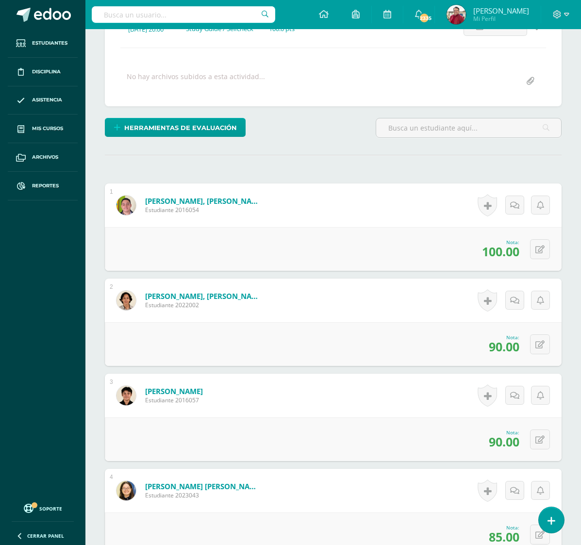
scroll to position [0, 0]
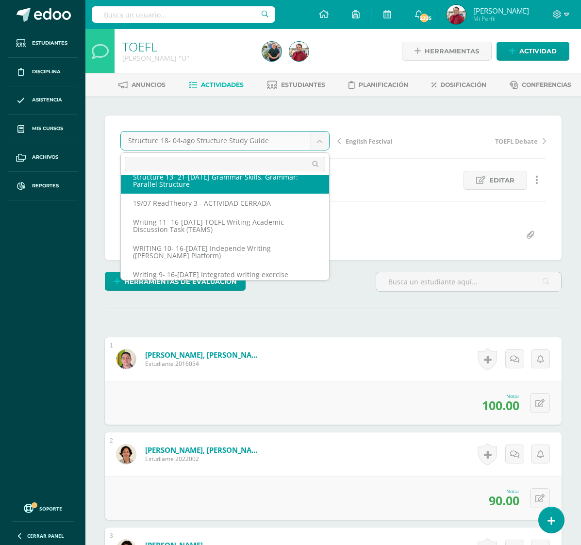
scroll to position [326, 0]
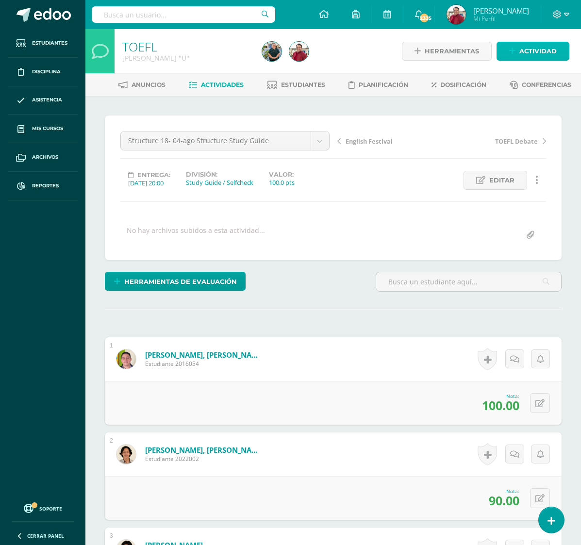
click at [534, 51] on span "Actividad" at bounding box center [537, 51] width 37 height 18
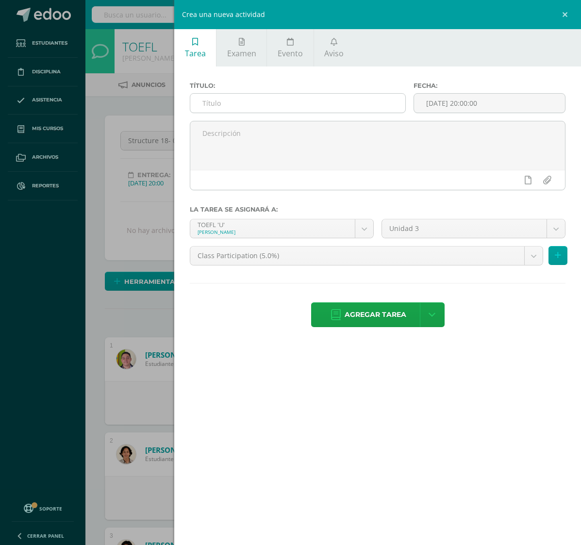
click at [245, 103] on input "text" at bounding box center [297, 103] width 215 height 19
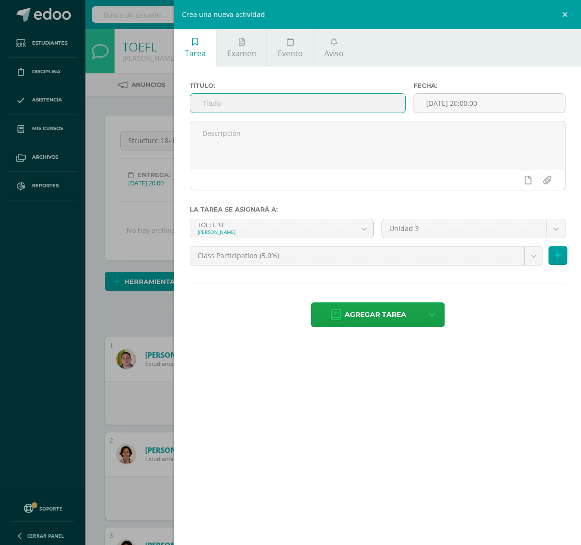
paste input "Structure 19- 23-[DATE] Parallel Structure Quiz"
type input "Structure 19- 23-[DATE] Parallel Structure Quiz"
click at [442, 101] on input "[DATE] 20:00:00" at bounding box center [489, 103] width 151 height 19
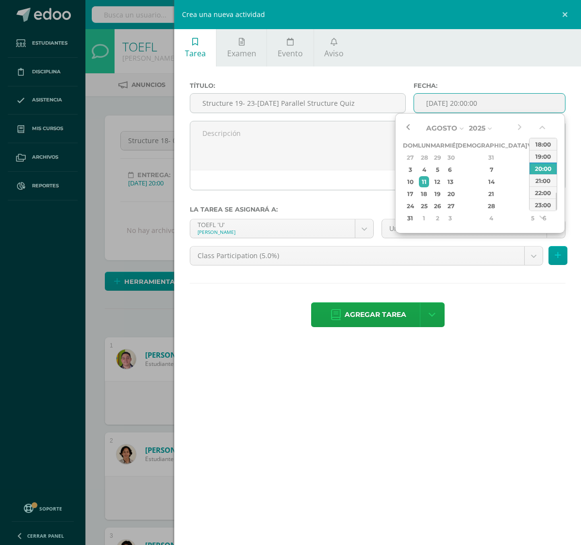
click at [410, 129] on button "button" at bounding box center [408, 128] width 10 height 15
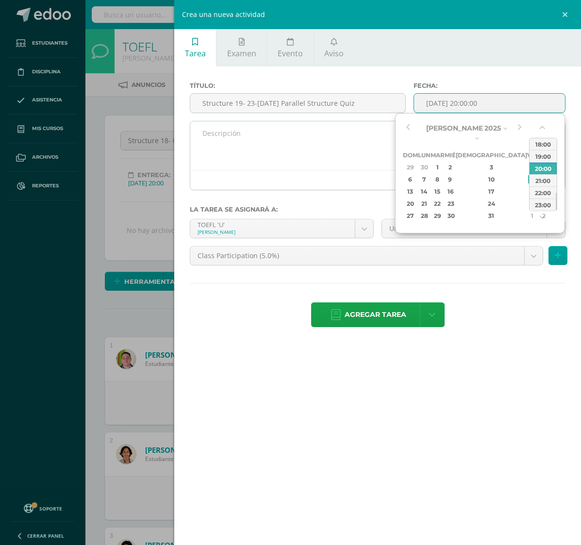
drag, startPoint x: 463, startPoint y: 195, endPoint x: 393, endPoint y: 166, distance: 76.0
click at [454, 198] on div "23" at bounding box center [450, 203] width 9 height 11
type input "2025-07-23 20:00"
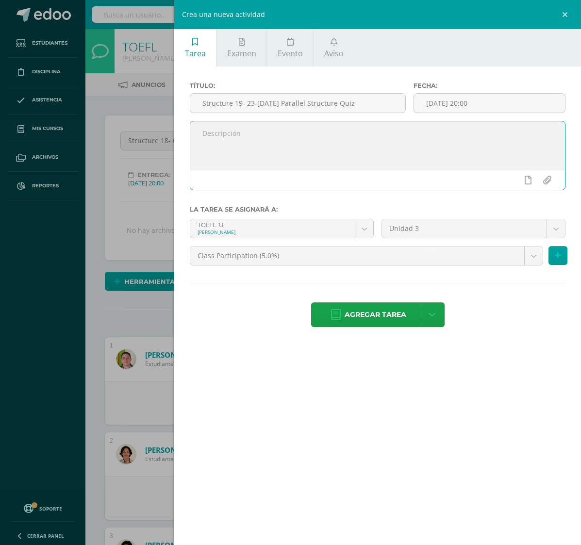
click at [348, 152] on textarea at bounding box center [377, 145] width 375 height 49
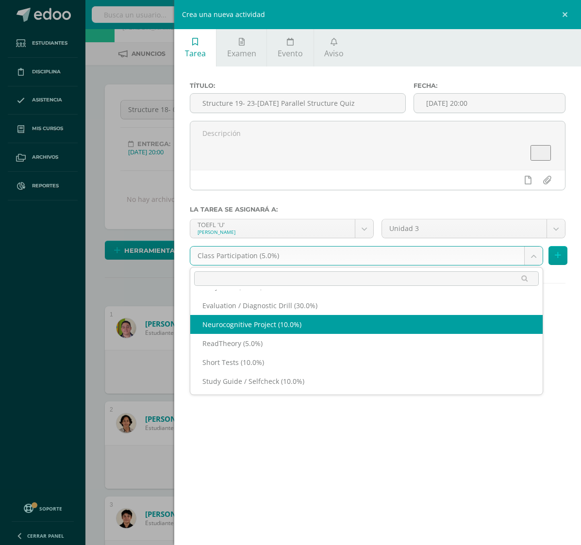
scroll to position [37, 0]
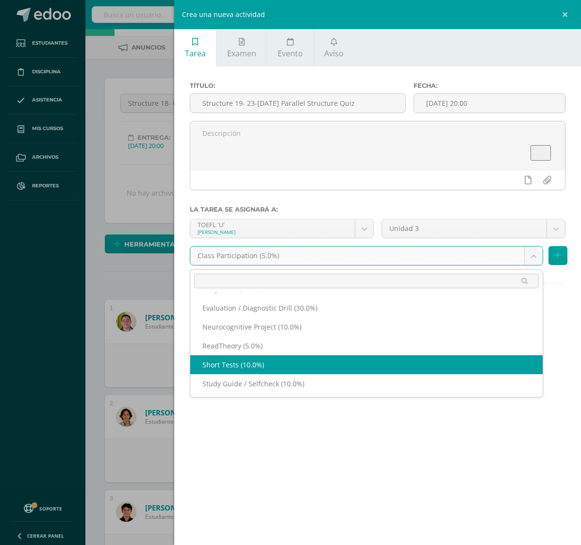
select select "202568"
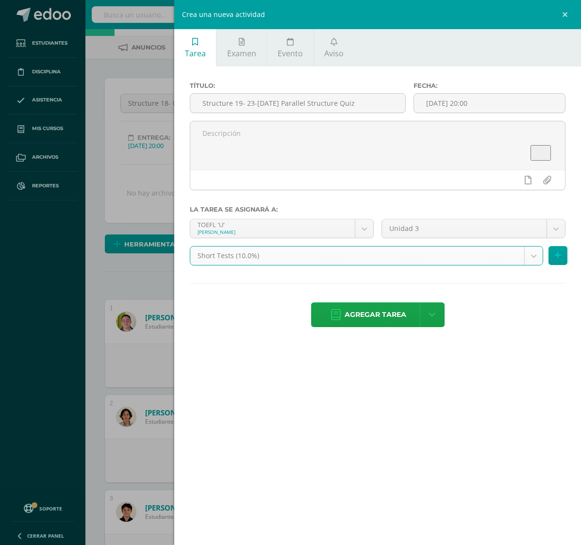
click at [358, 311] on span "Agregar tarea" at bounding box center [376, 315] width 62 height 24
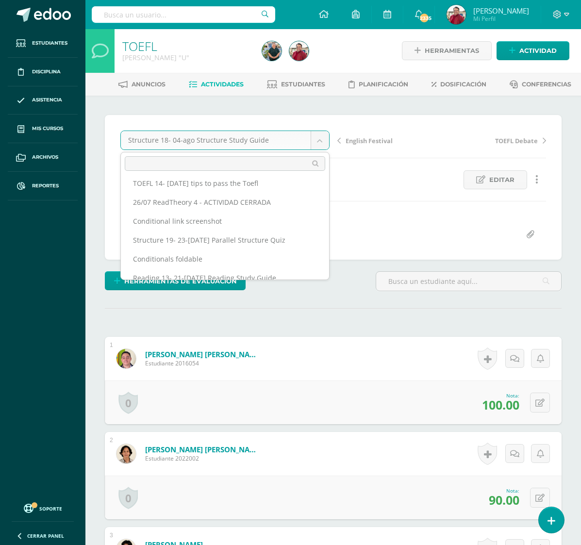
scroll to position [233, 0]
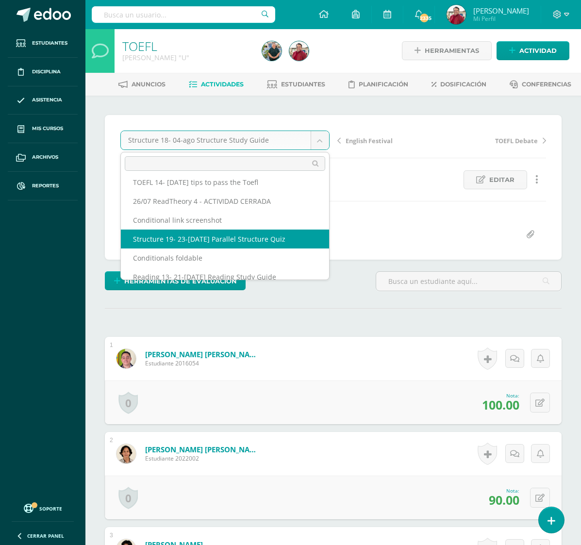
select select "/dashboard/teacher/grade-activity/217609/"
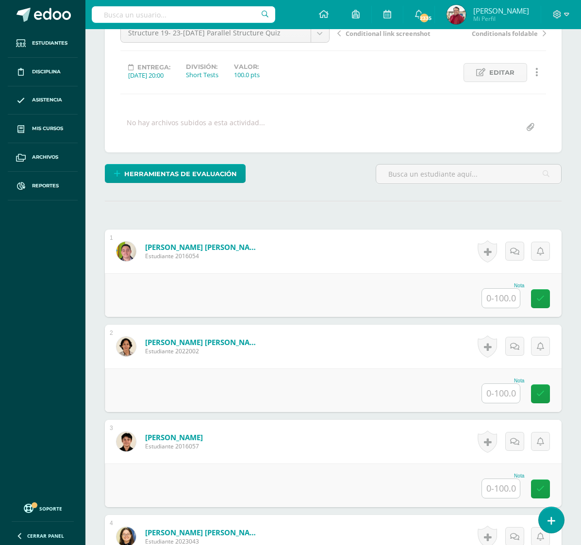
scroll to position [108, 0]
click at [505, 288] on input "text" at bounding box center [501, 297] width 38 height 19
type input "95"
type input "65"
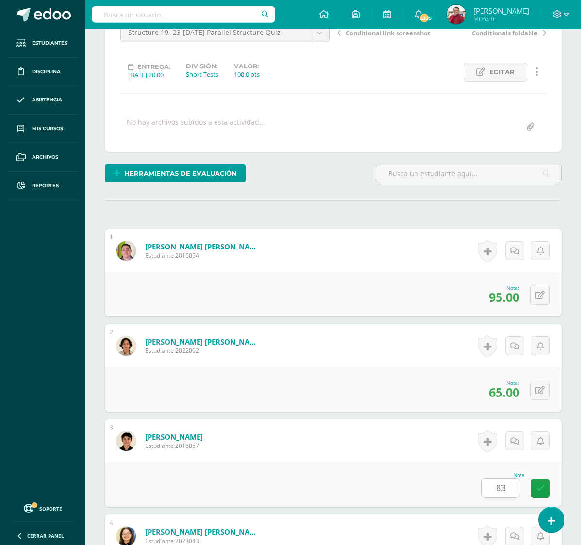
type input "83"
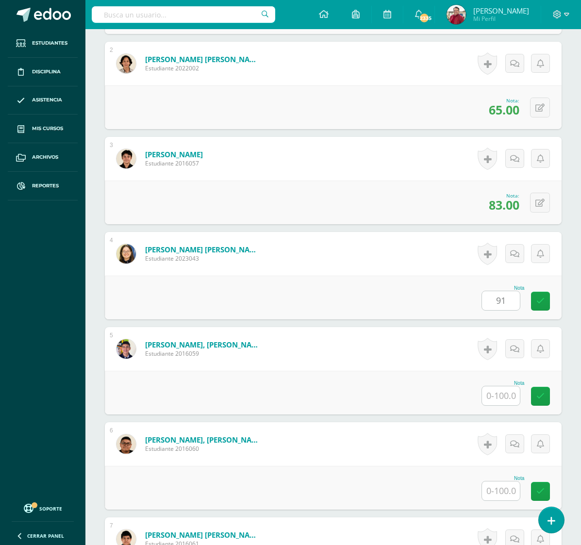
type input "91"
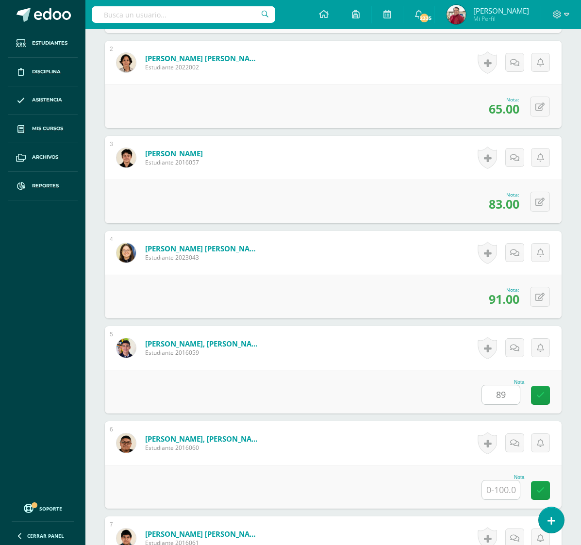
type input "89"
type input "95"
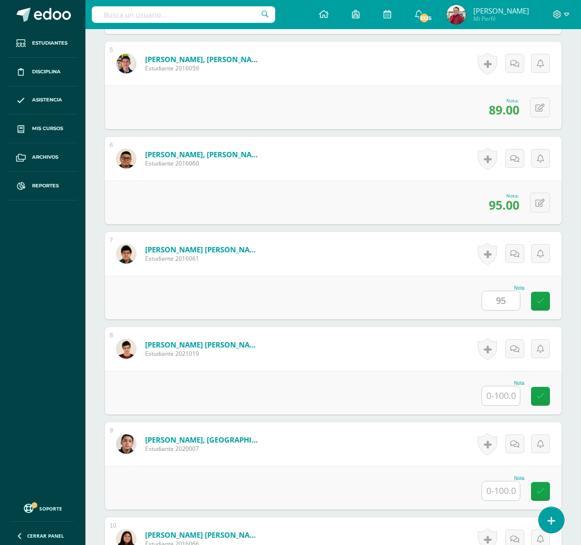
type input "95"
type input "85"
type input "89"
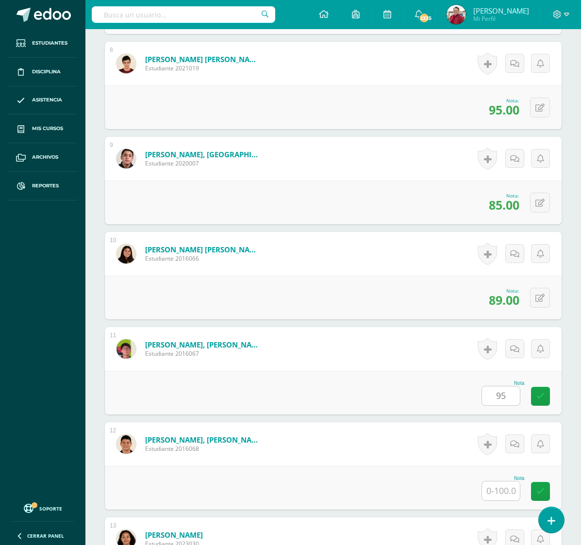
type input "95"
type input "69"
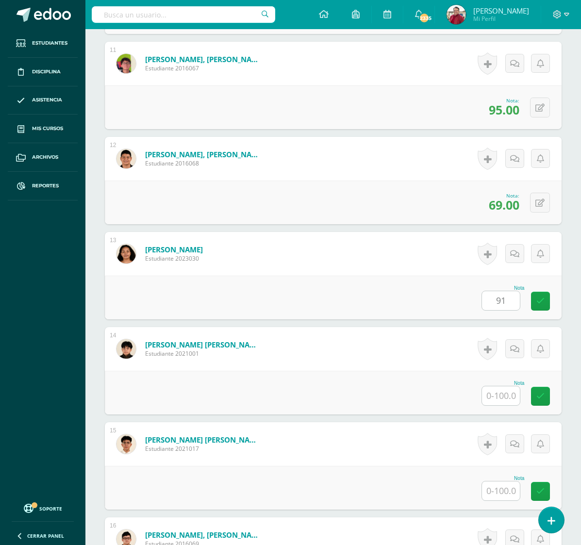
type input "91"
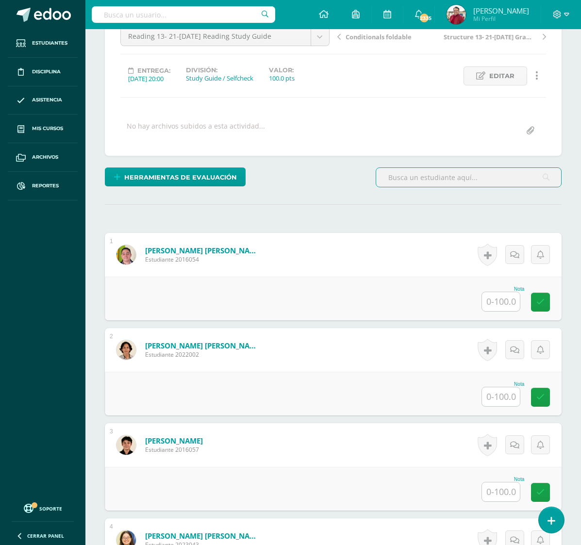
scroll to position [149, 0]
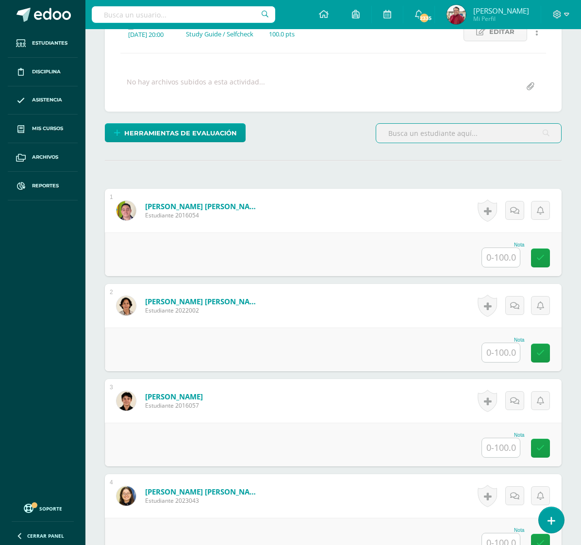
click at [493, 248] on input "text" at bounding box center [501, 257] width 38 height 19
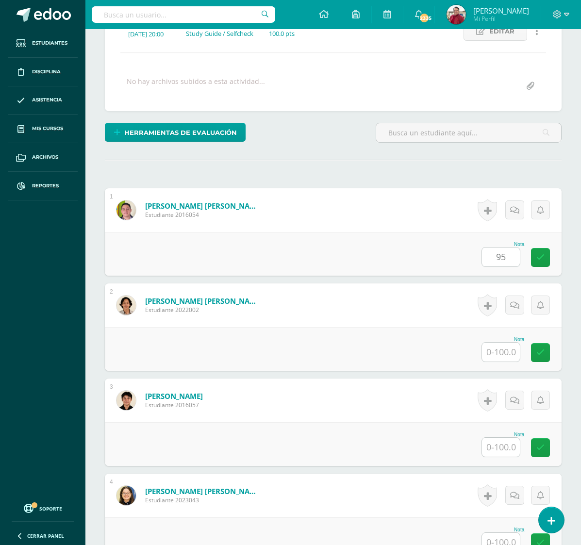
type input "95"
type input "80"
type input "90"
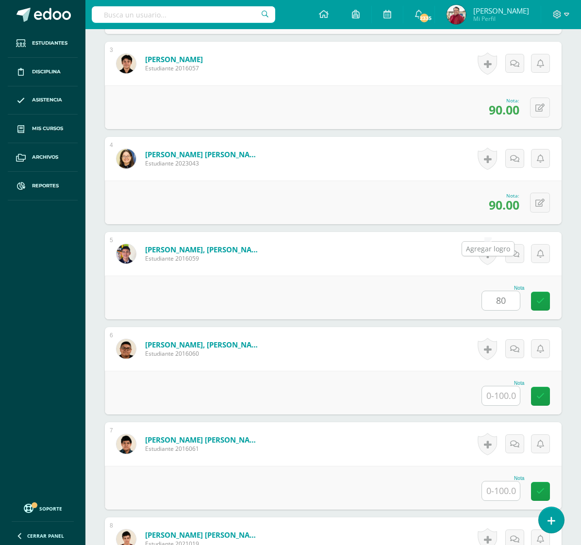
type input "80"
type input "90"
type input "95"
type input "90"
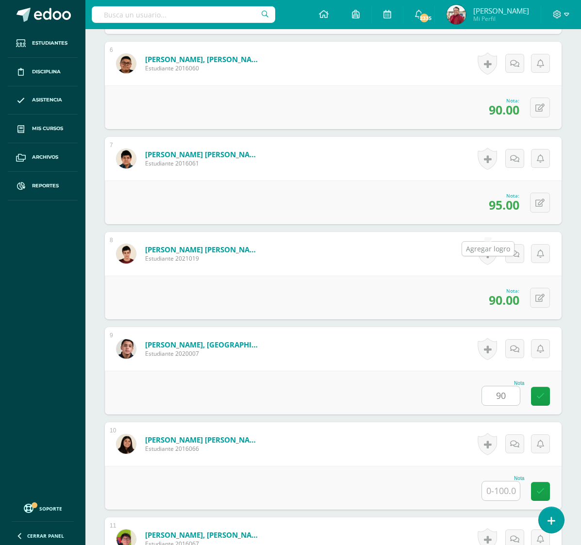
type input "9"
type input "80"
type input "100"
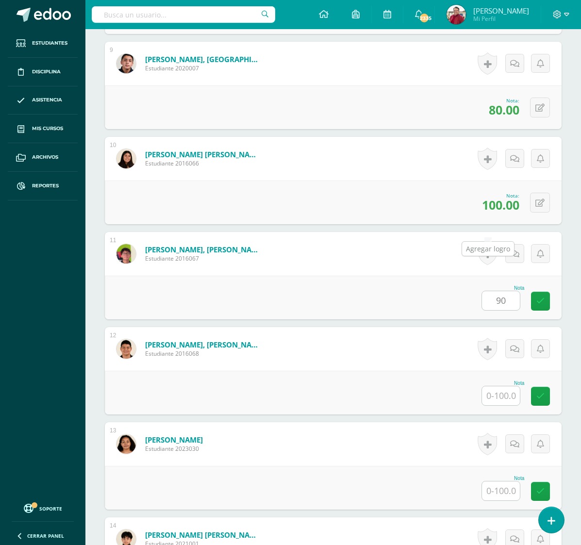
type input "90"
type input "80"
type input "100"
type input "80"
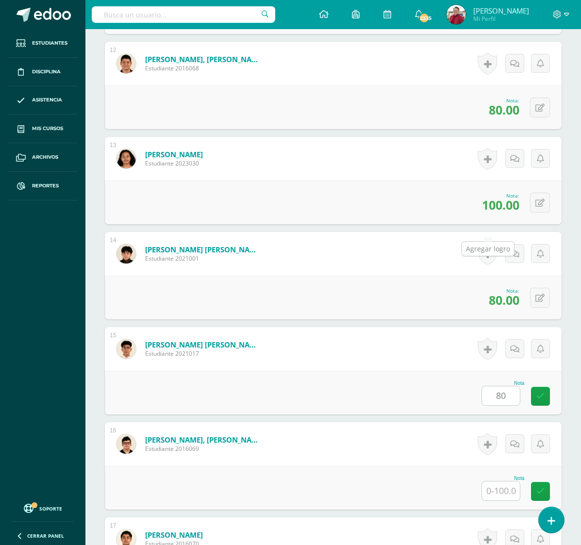
type input "8"
type input "80"
type input "75"
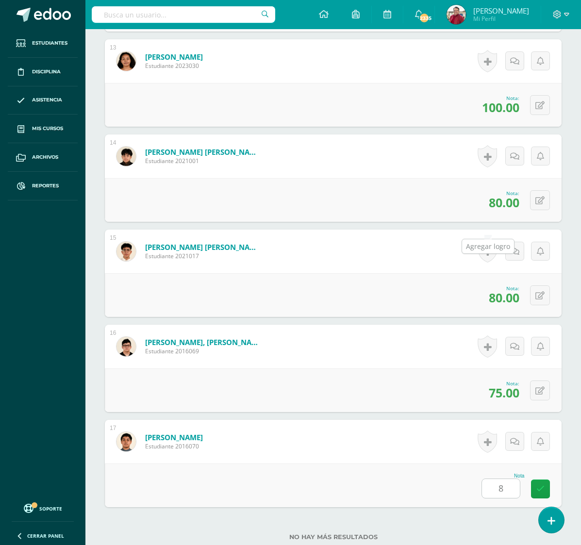
type input "80"
click at [540, 387] on icon at bounding box center [539, 391] width 9 height 8
type input "80"
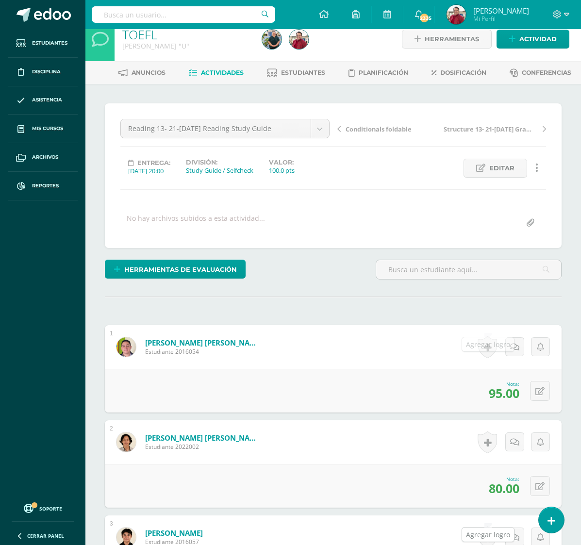
scroll to position [0, 0]
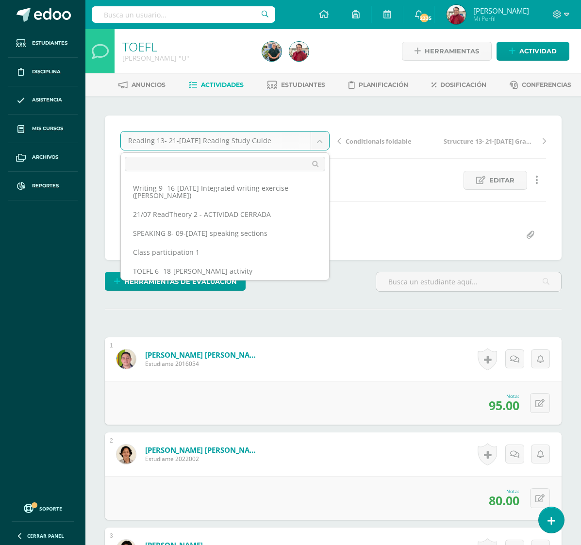
scroll to position [439, 0]
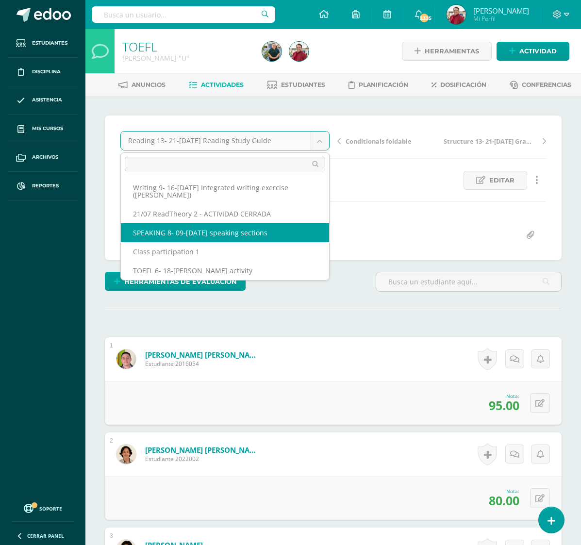
select select "/dashboard/teacher/grade-activity/215728/"
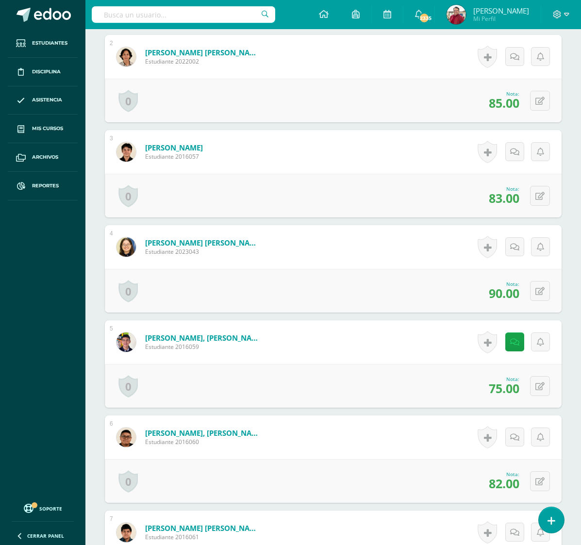
scroll to position [398, 0]
click at [512, 338] on icon at bounding box center [514, 342] width 9 height 8
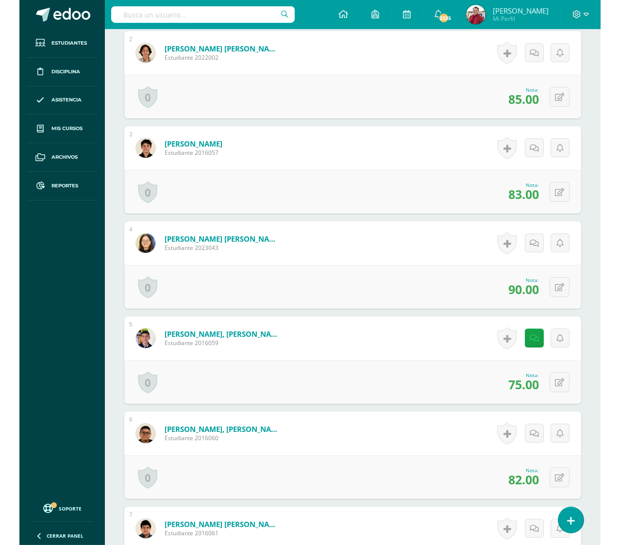
scroll to position [0, 0]
